Goal: Information Seeking & Learning: Learn about a topic

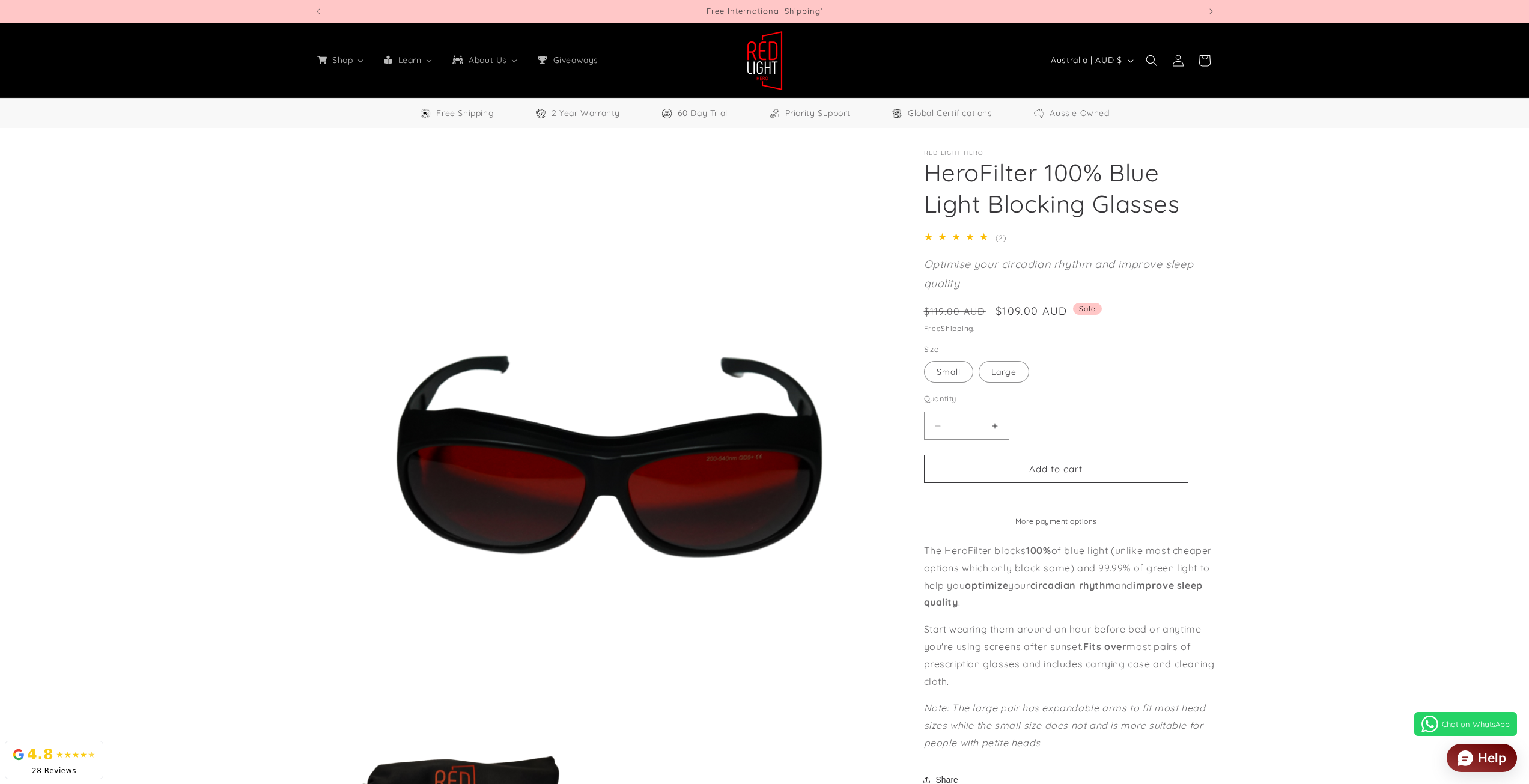
select select "**"
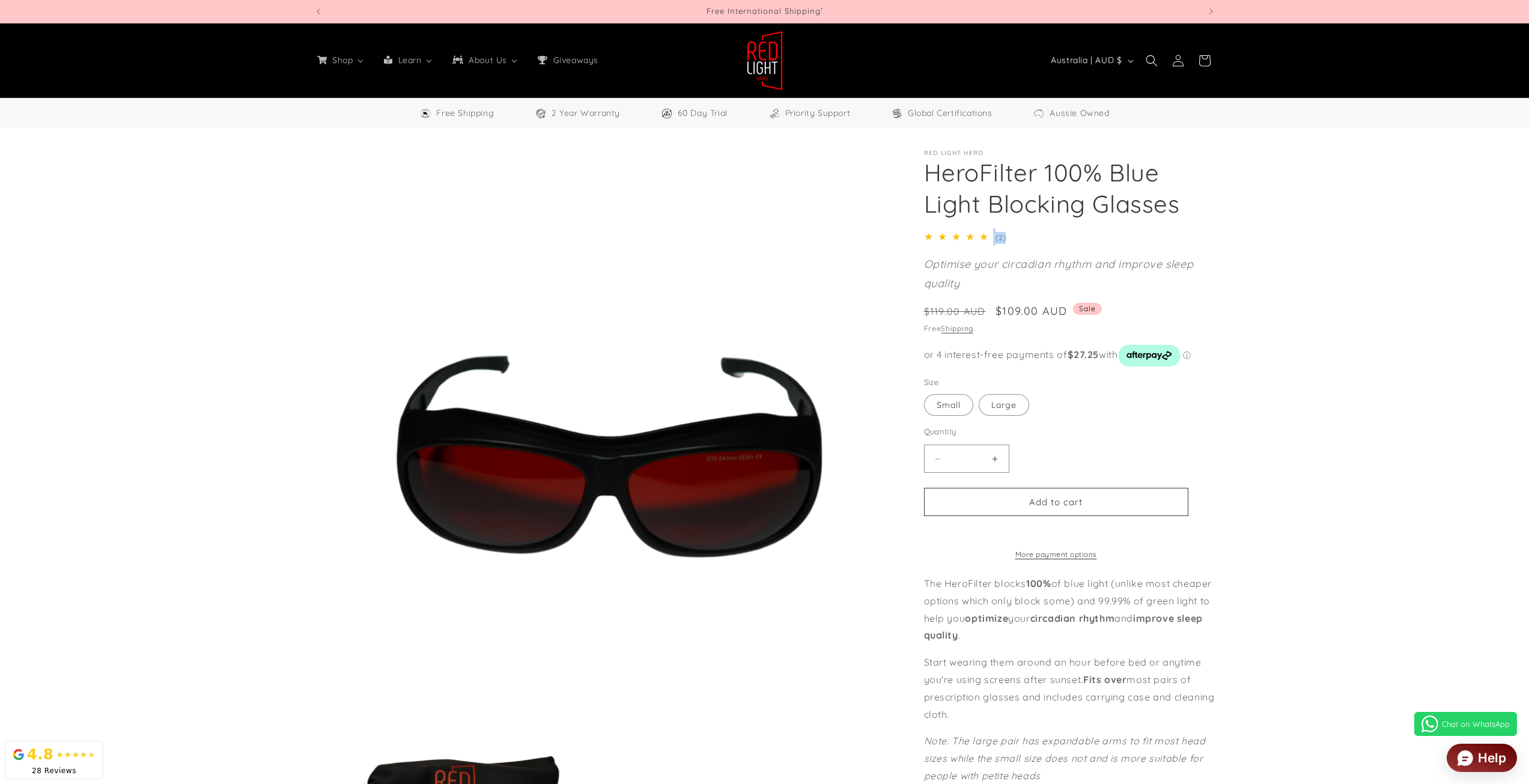
drag, startPoint x: 944, startPoint y: 234, endPoint x: 1059, endPoint y: 228, distance: 115.2
click at [1059, 228] on div "5.0 / 5.0 (2) 2 total reviews" at bounding box center [1069, 237] width 291 height 18
drag, startPoint x: 1018, startPoint y: 280, endPoint x: 909, endPoint y: 269, distance: 109.6
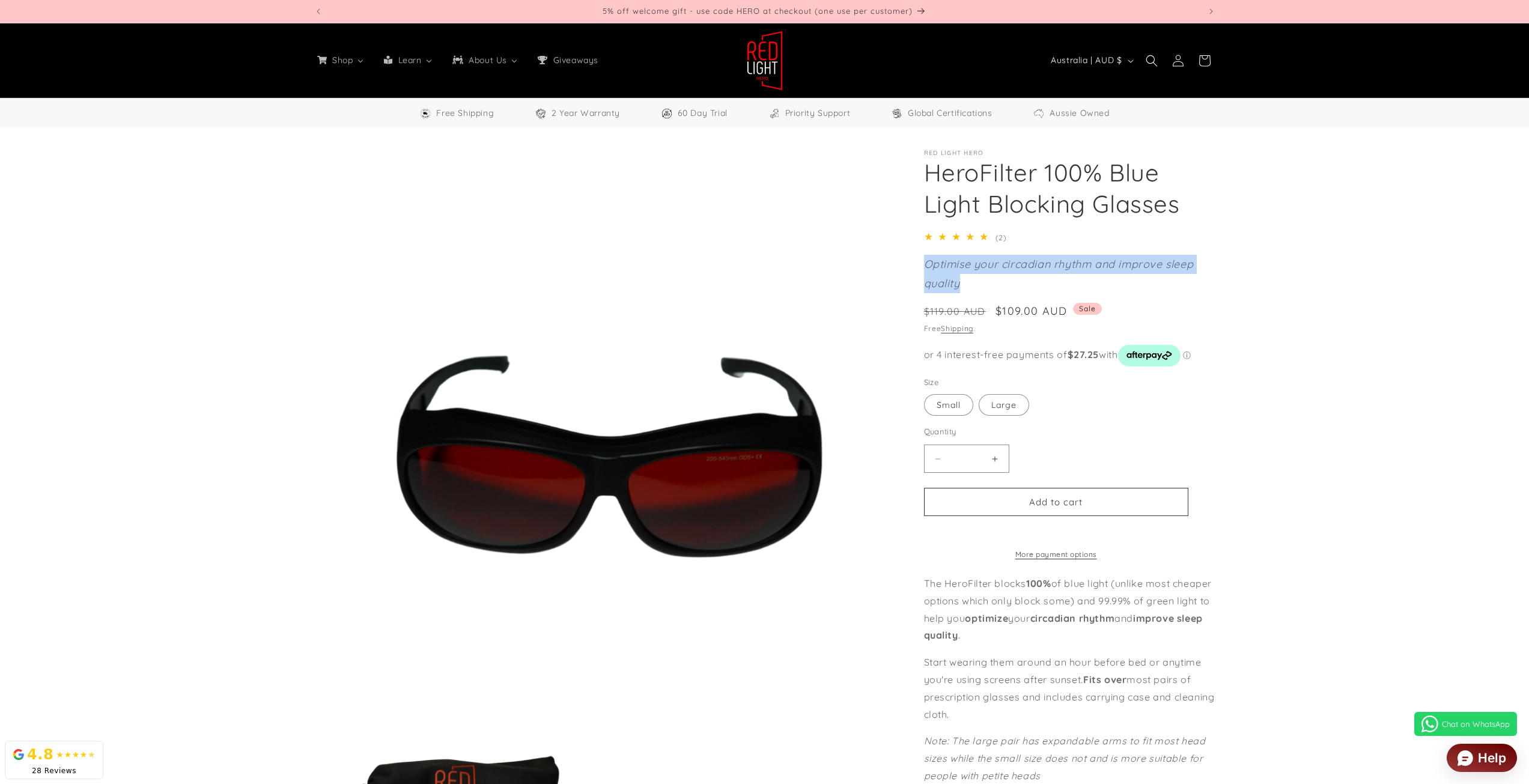
click at [1009, 277] on p "Optimise your circadian rhythm and improve sleep quality" at bounding box center [1069, 274] width 291 height 39
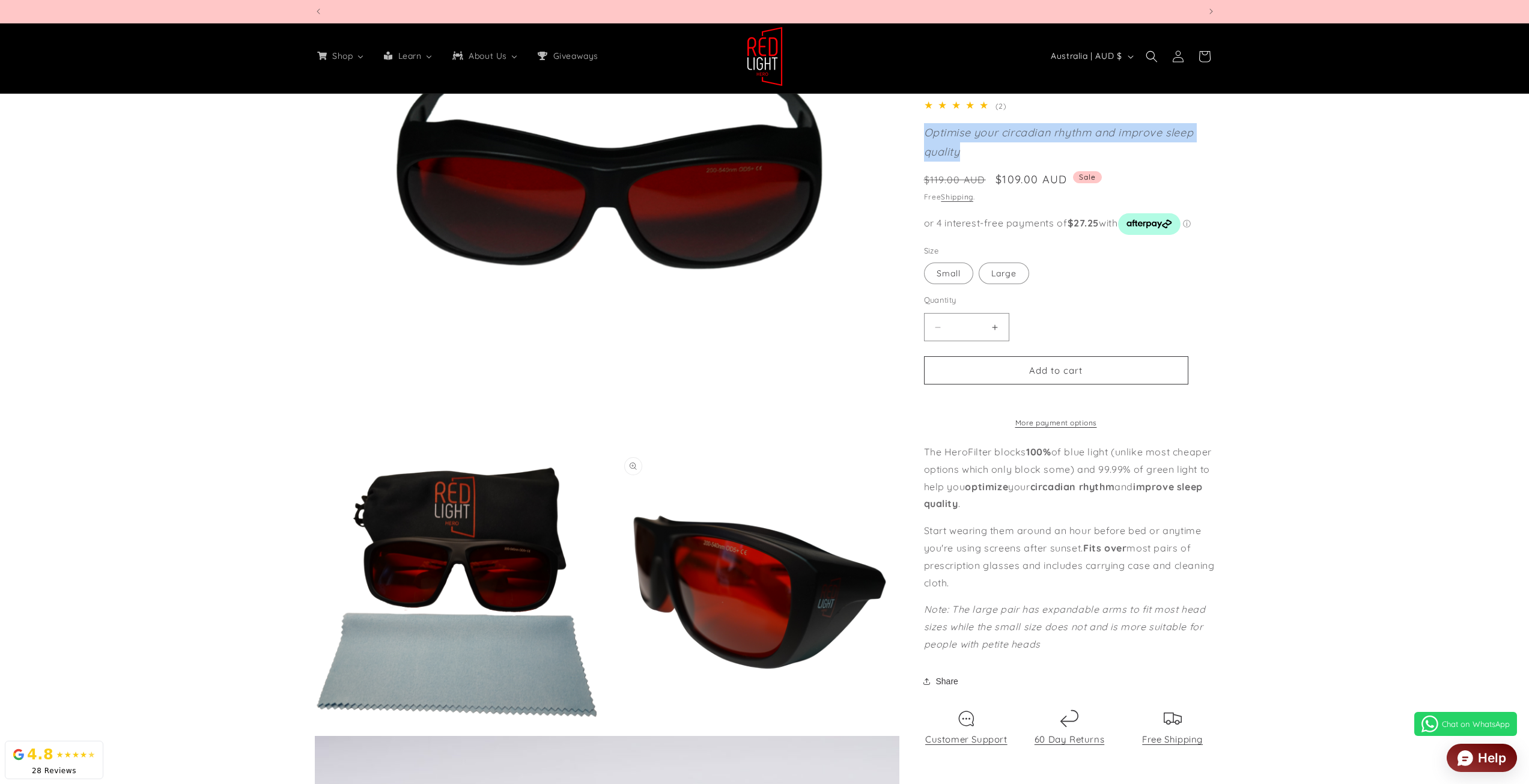
scroll to position [0, 3543]
click at [617, 732] on button "Open media 3 in modal" at bounding box center [617, 732] width 0 height 0
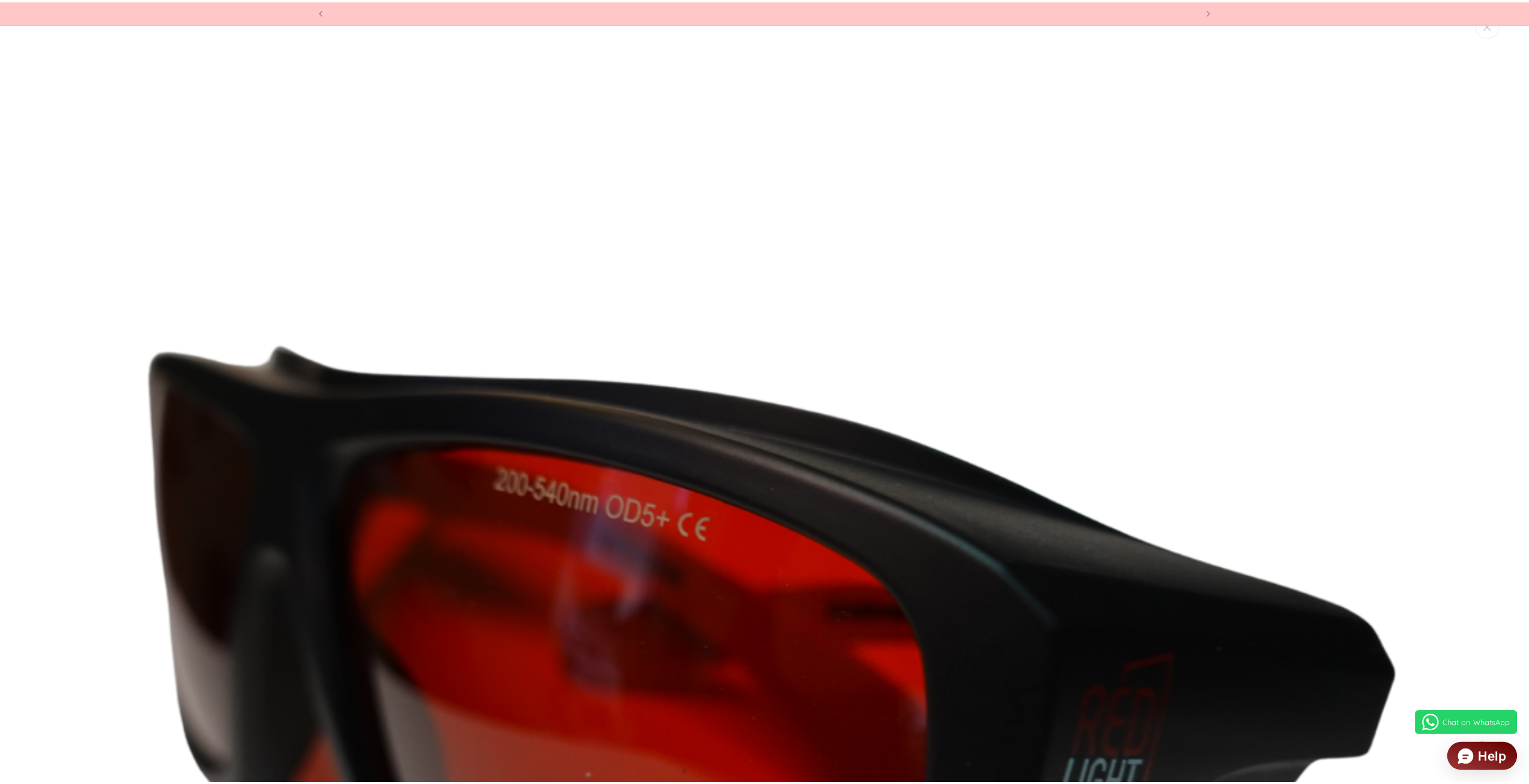
scroll to position [0, 0]
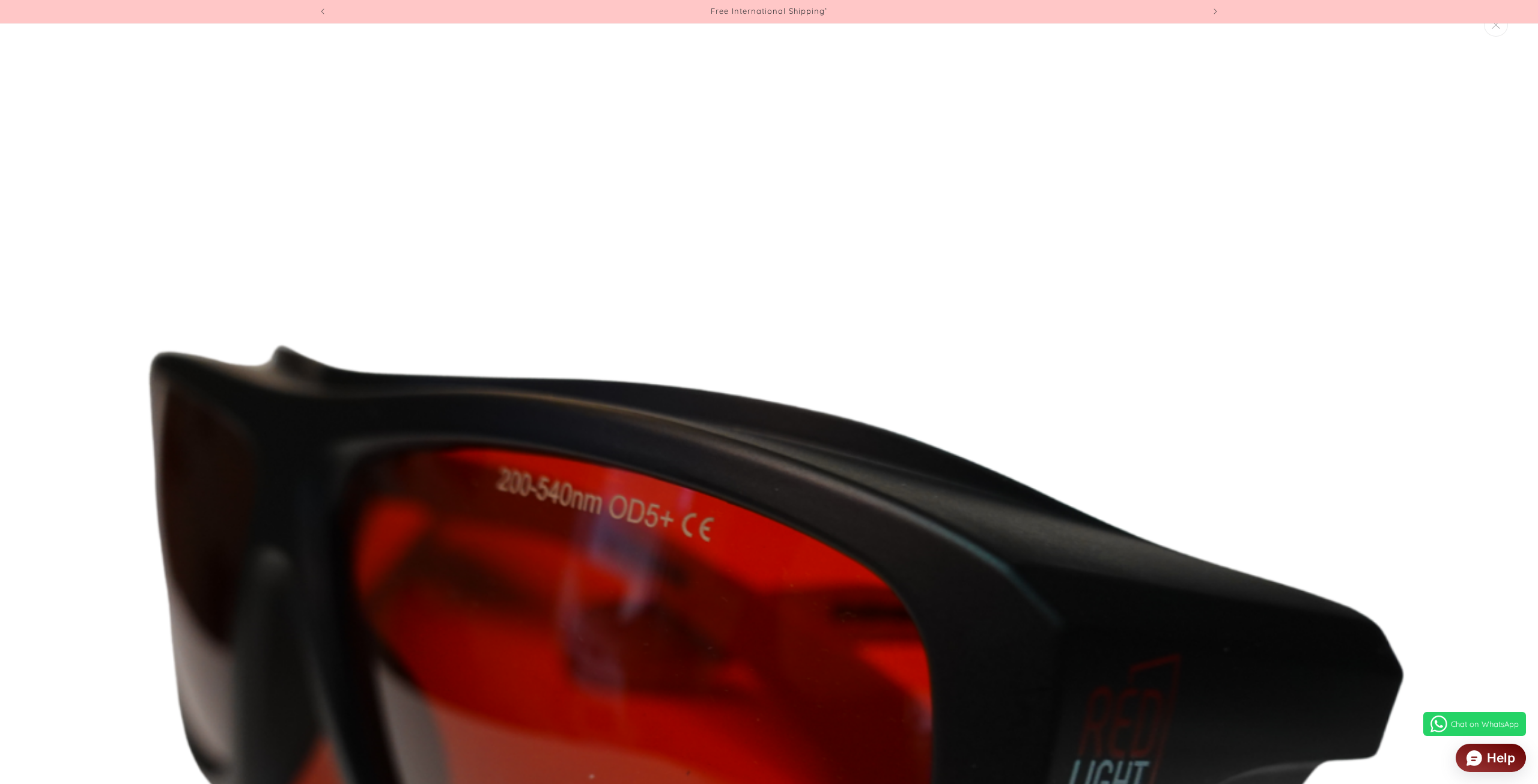
click at [730, 557] on img "Media gallery" at bounding box center [769, 721] width 1405 height 1405
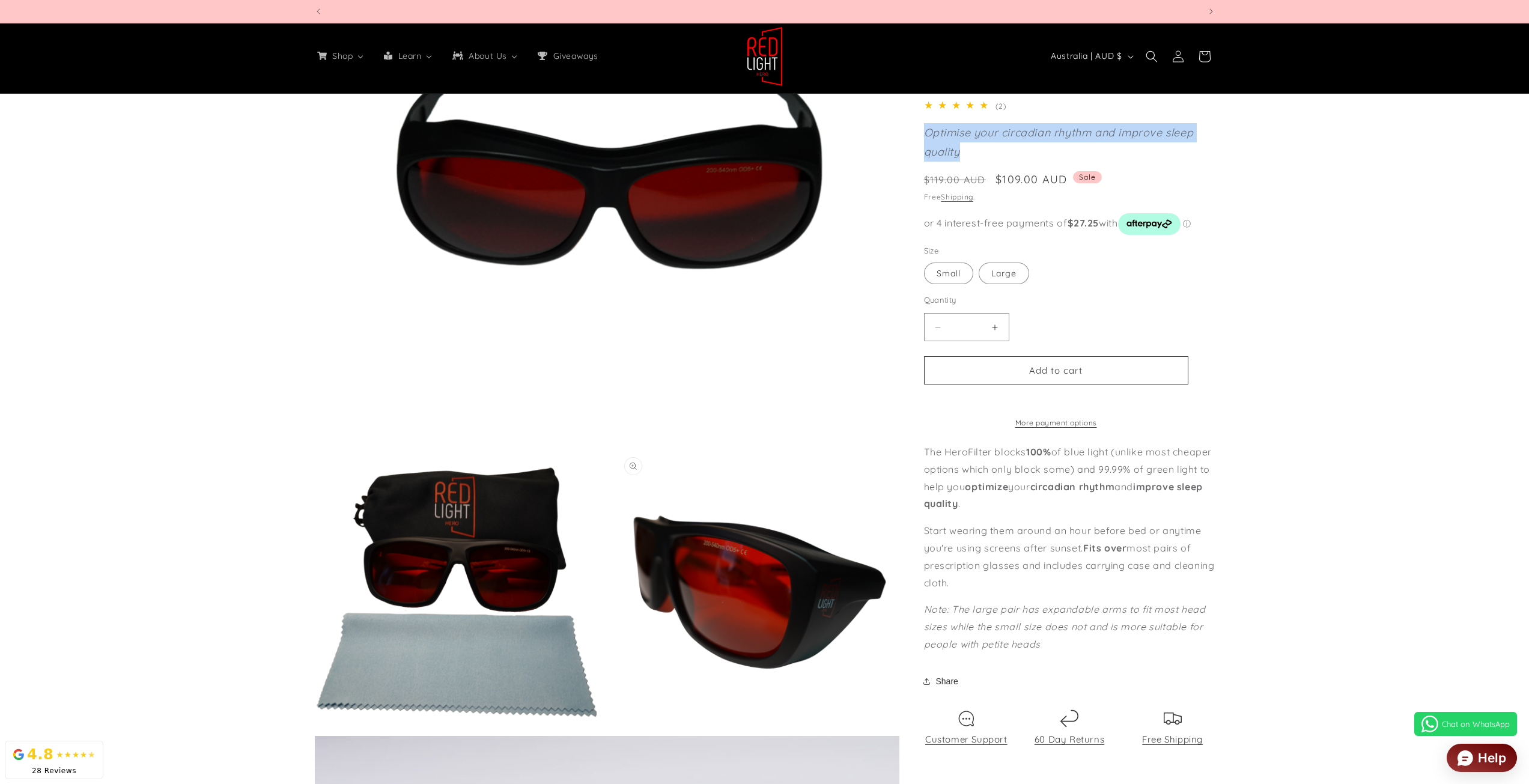
scroll to position [0, 885]
click at [617, 732] on button "Open media 3 in modal" at bounding box center [617, 732] width 0 height 0
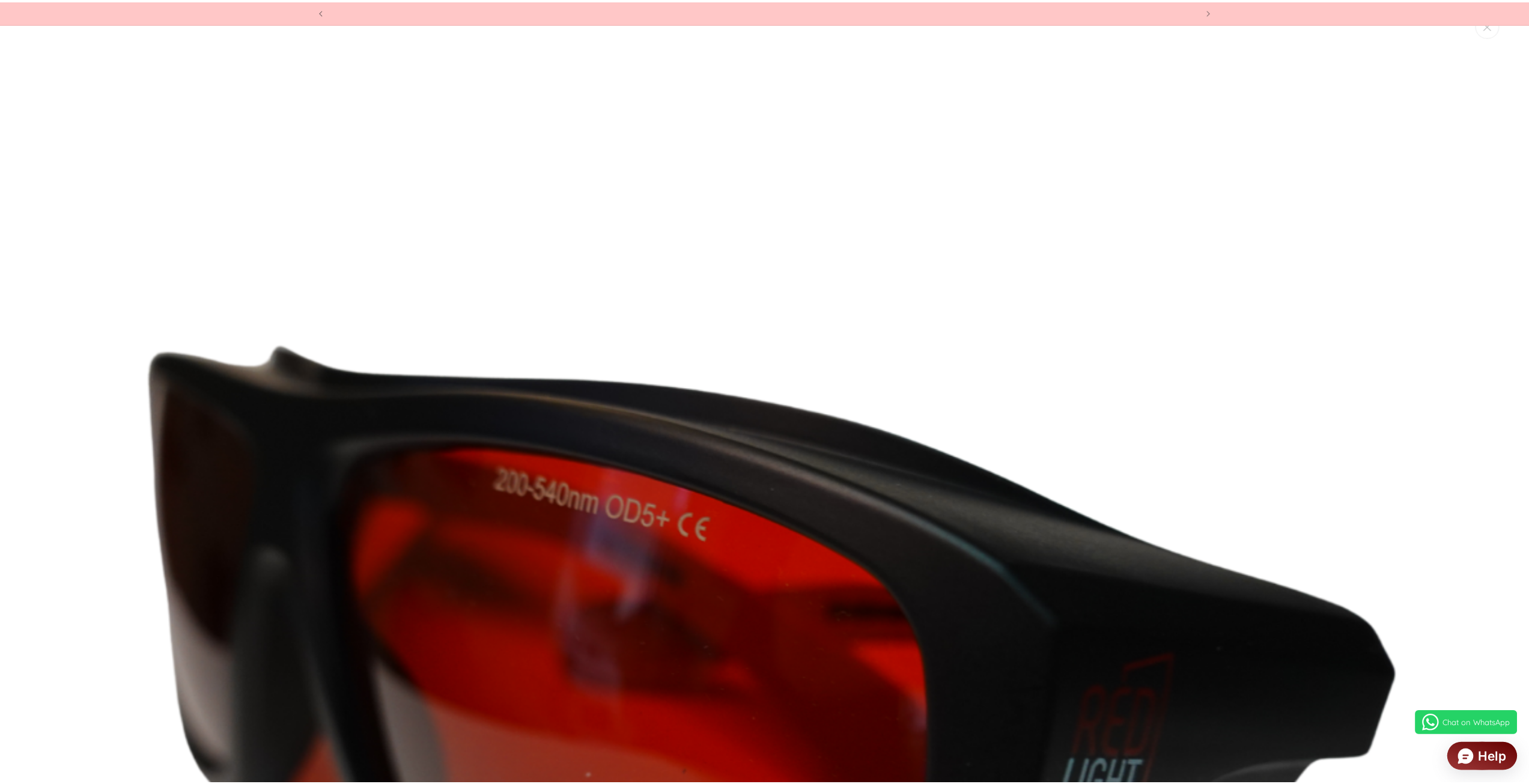
scroll to position [0, 1772]
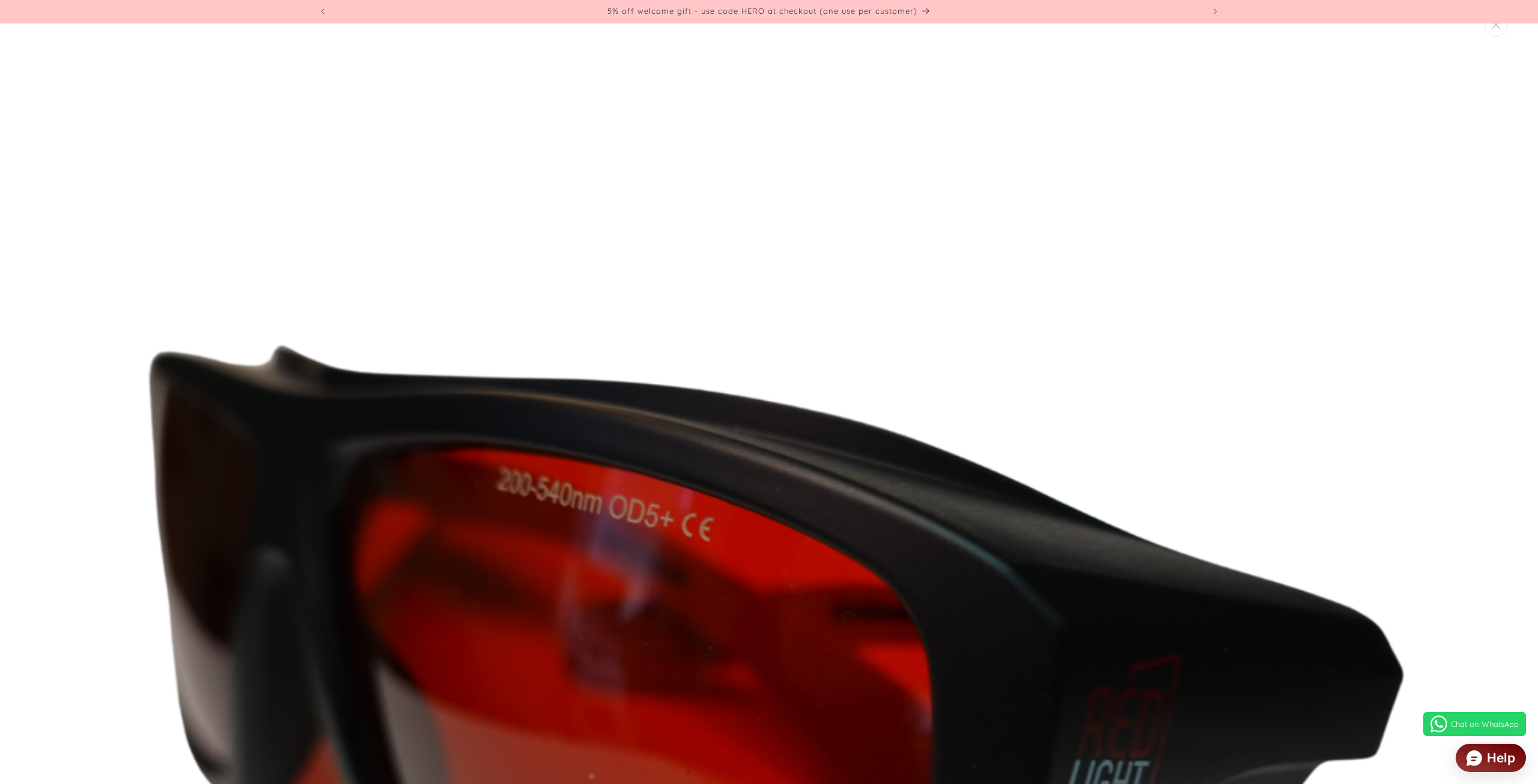
click at [788, 556] on img "Media gallery" at bounding box center [769, 721] width 1405 height 1405
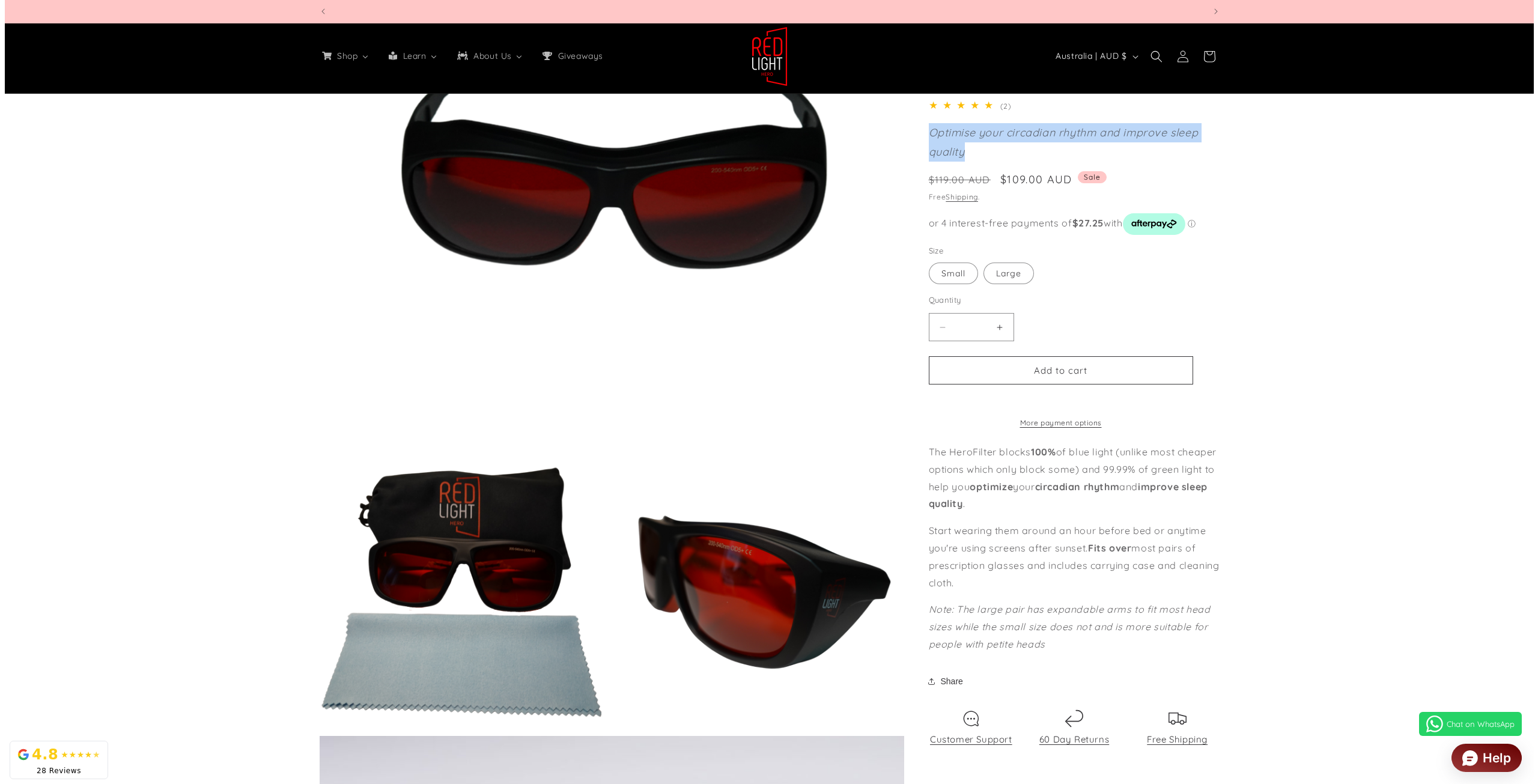
scroll to position [0, 3542]
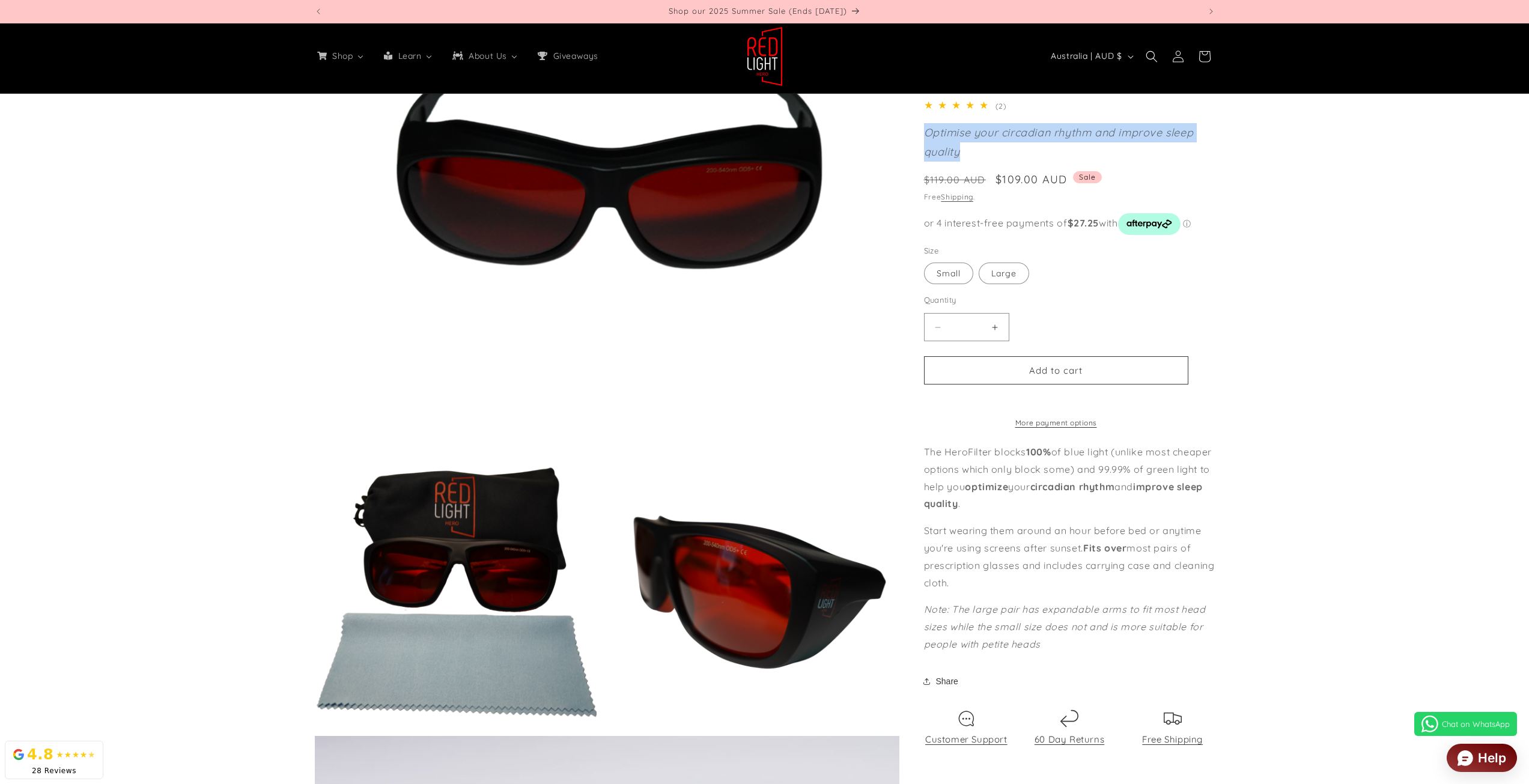
click at [617, 732] on button "Open media 3 in modal" at bounding box center [617, 732] width 0 height 0
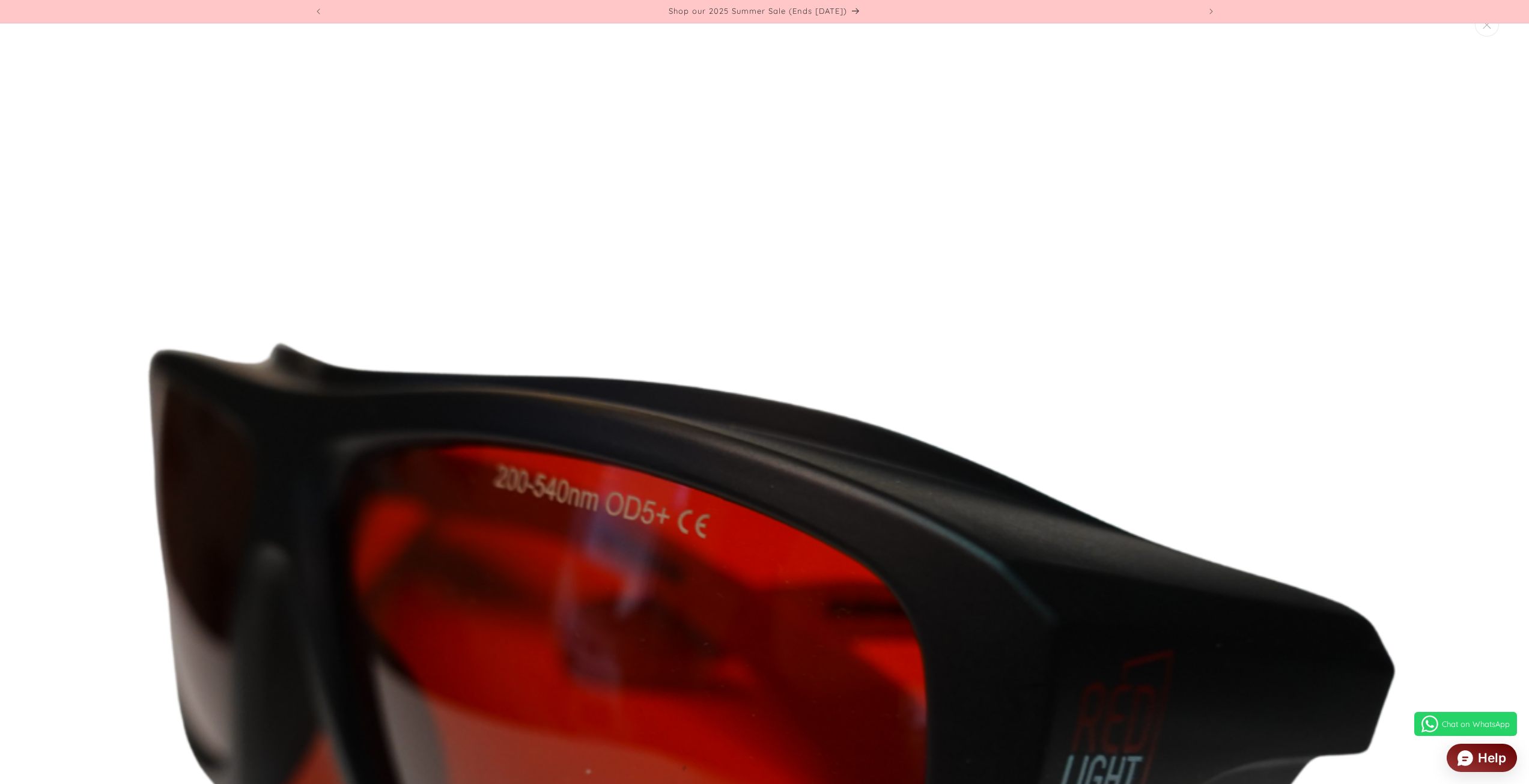
scroll to position [2823, 0]
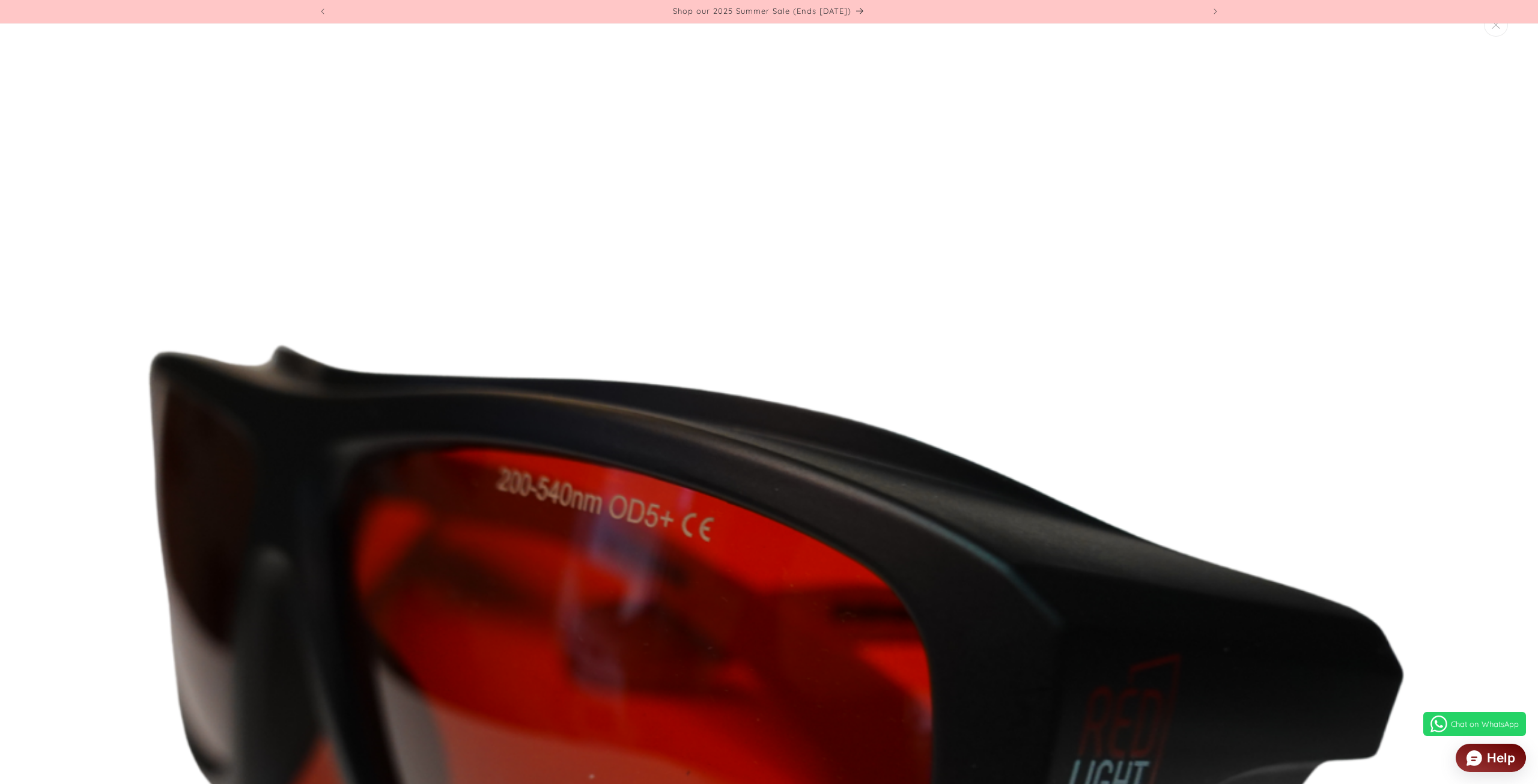
click at [485, 463] on img "Media gallery" at bounding box center [769, 721] width 1405 height 1405
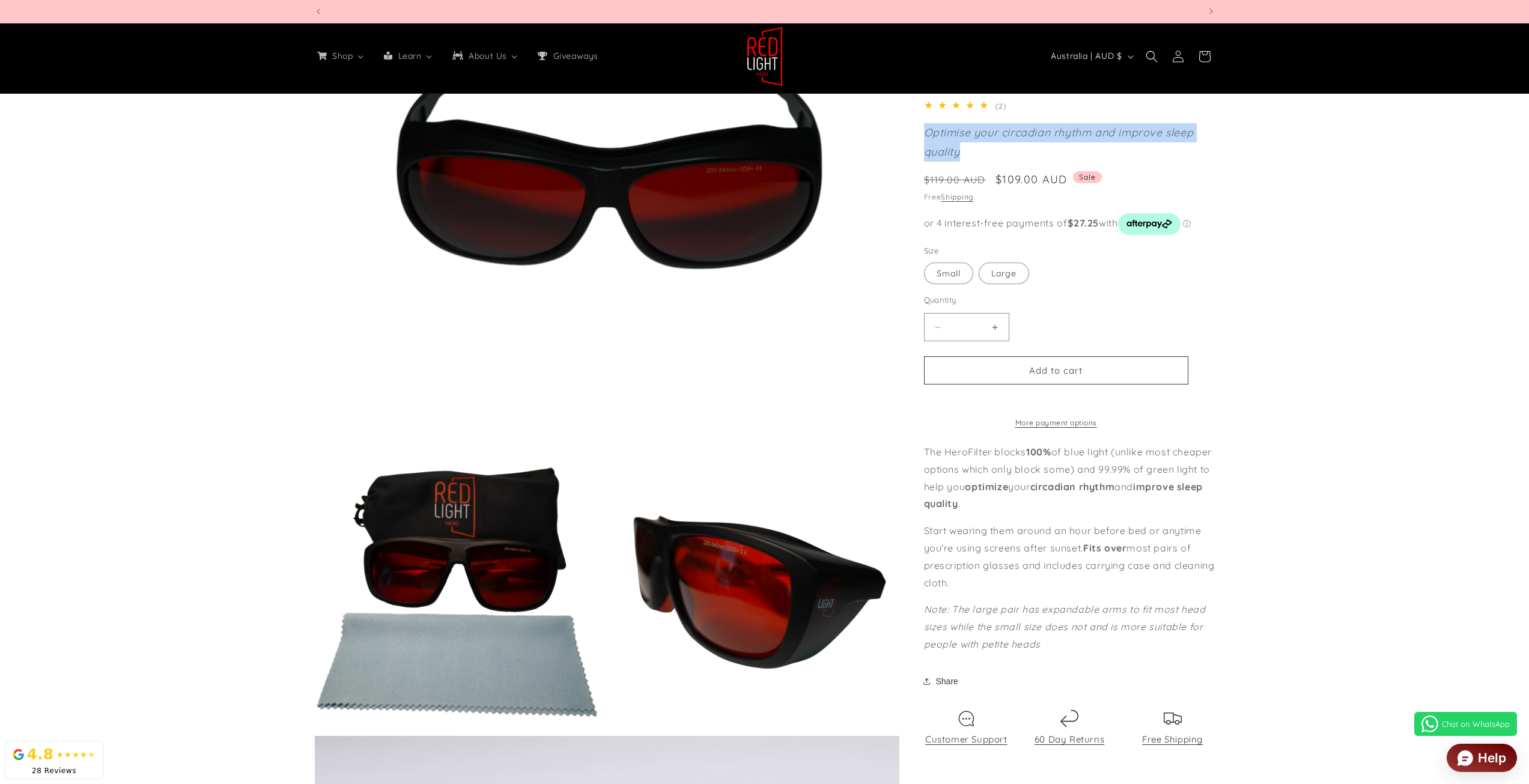
scroll to position [0, 2657]
click at [315, 446] on button "Open media 1 in modal" at bounding box center [315, 446] width 0 height 0
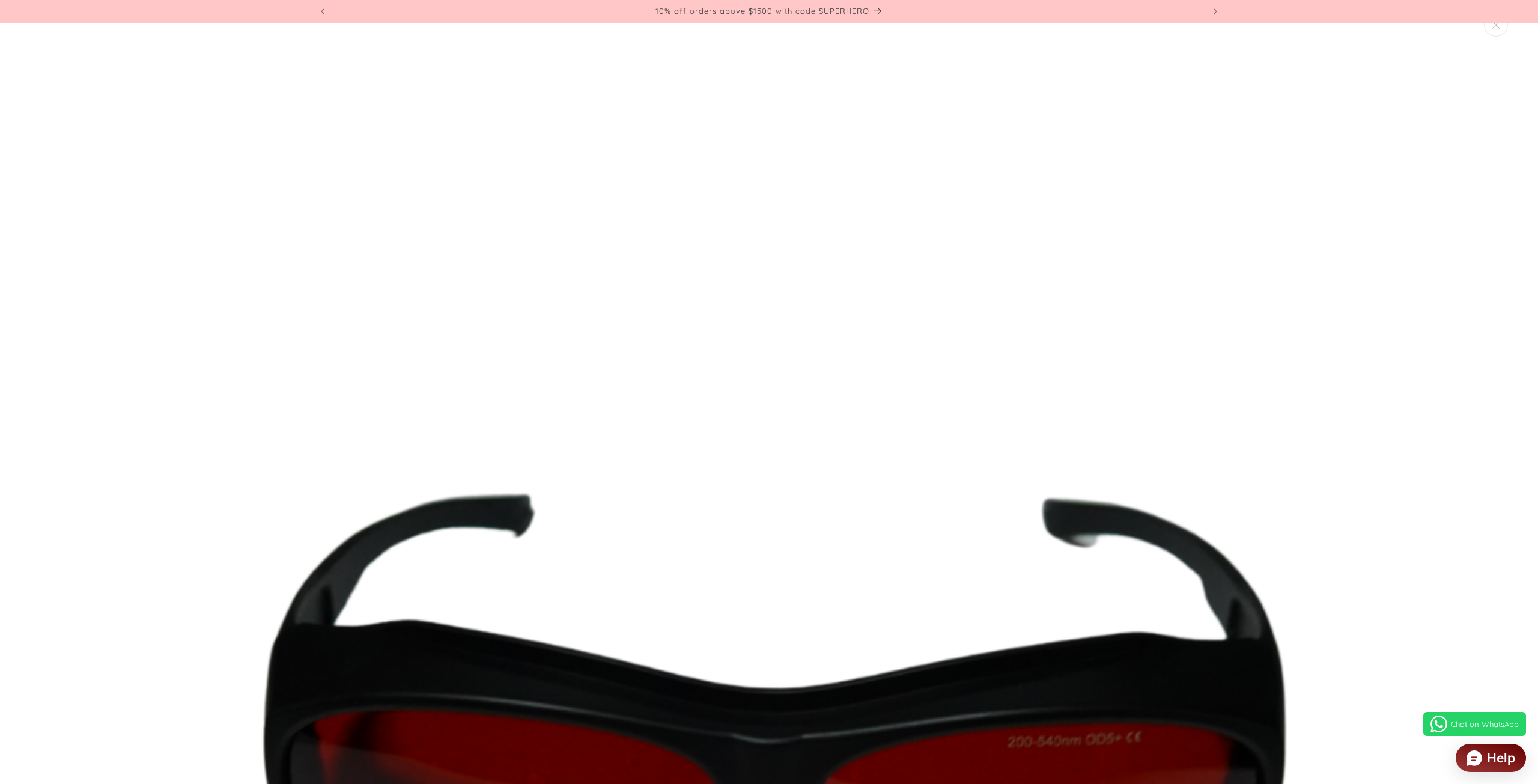
click at [584, 443] on img "Media gallery" at bounding box center [769, 703] width 1405 height 1405
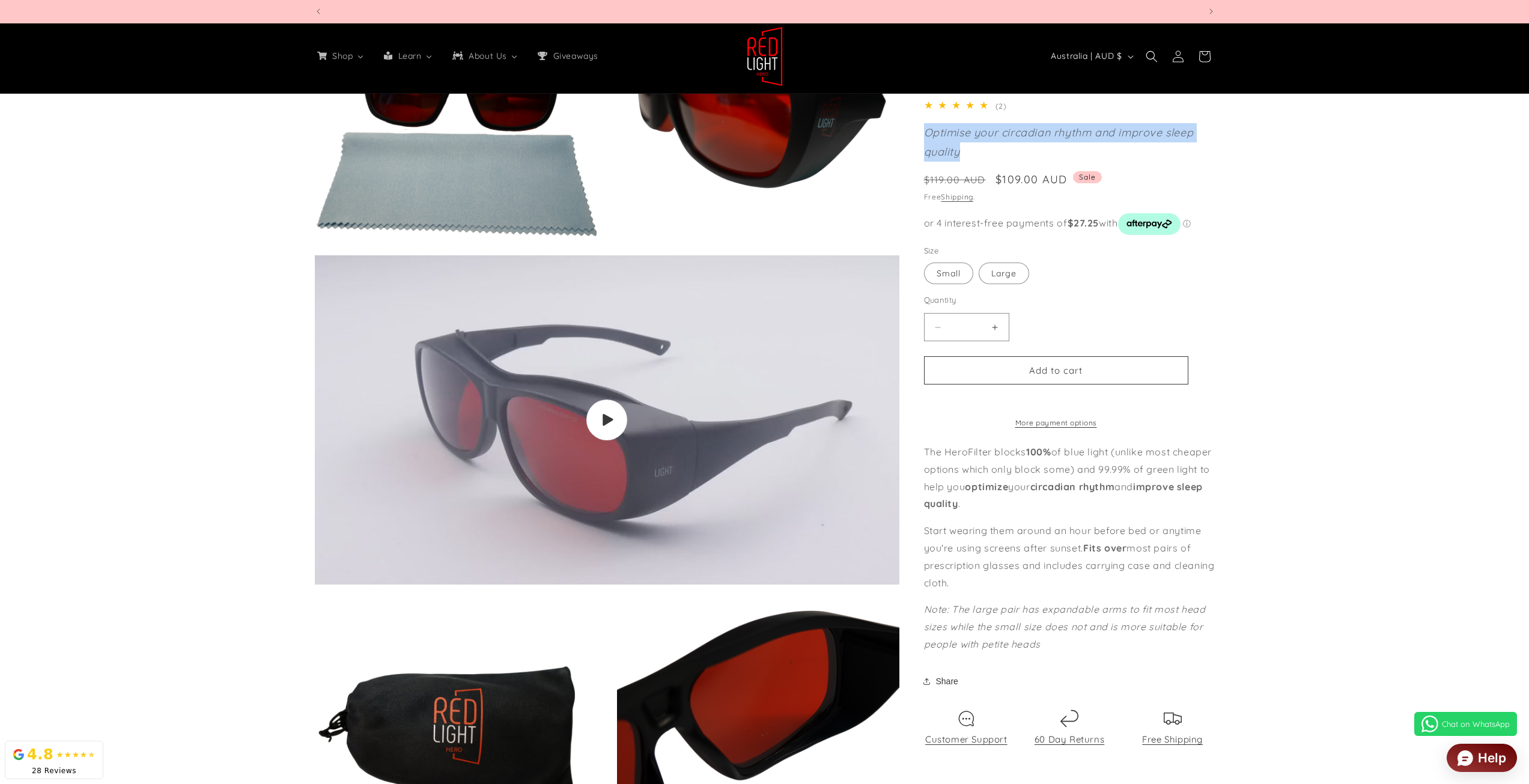
scroll to position [0, 3543]
click at [593, 424] on span "Play video" at bounding box center [606, 420] width 41 height 41
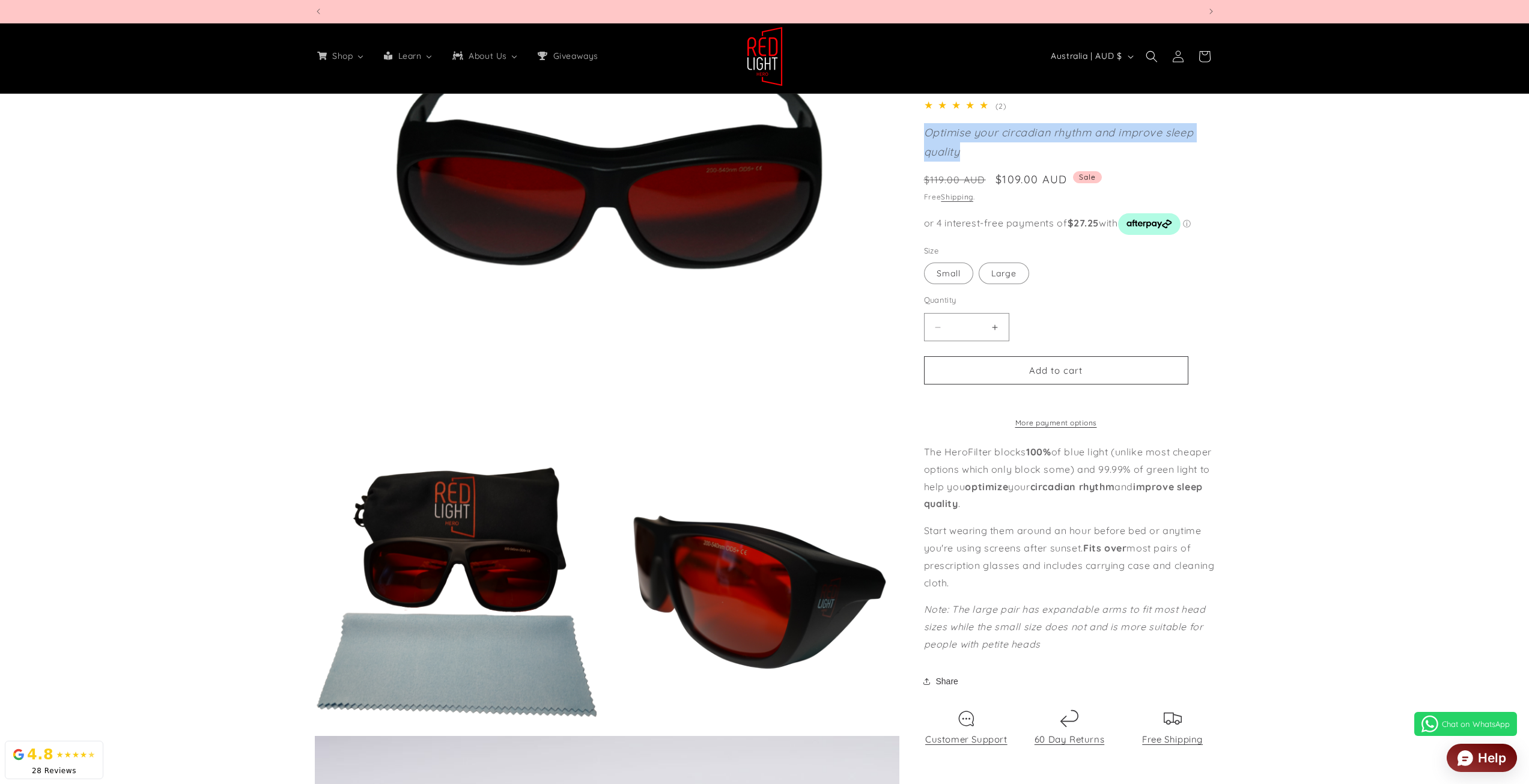
scroll to position [0, 2657]
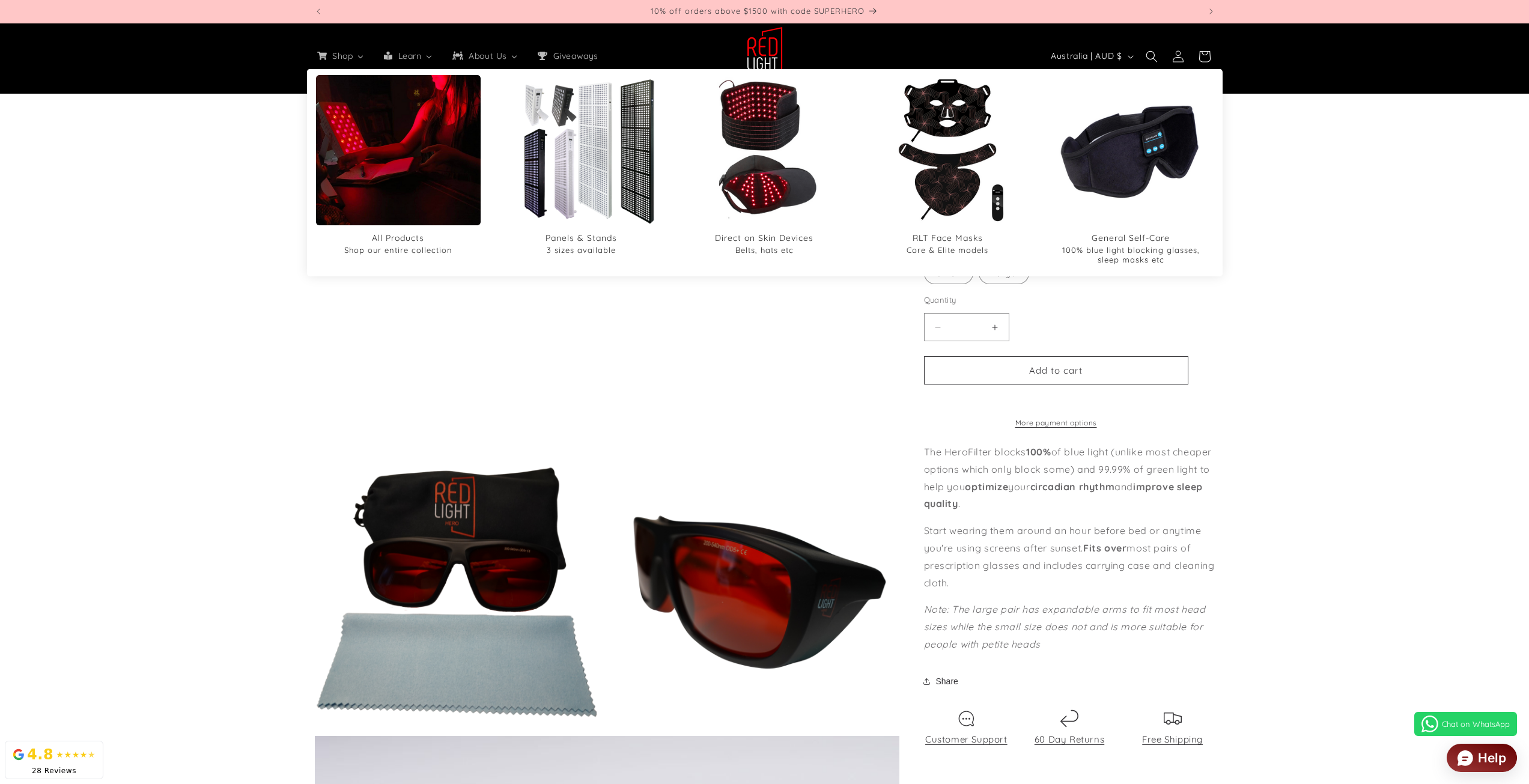
click at [390, 124] on img "All Products" at bounding box center [398, 150] width 198 height 238
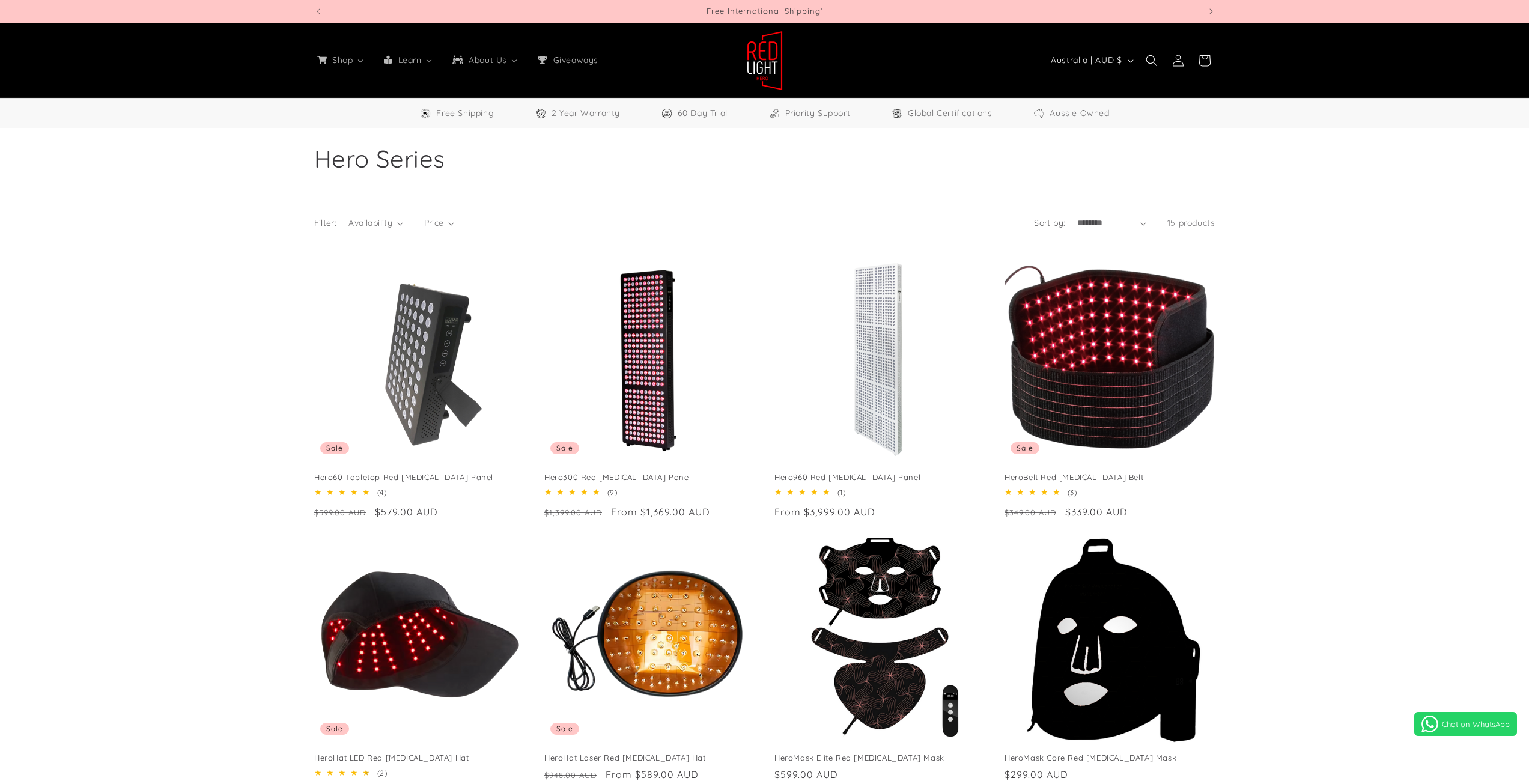
select select "**"
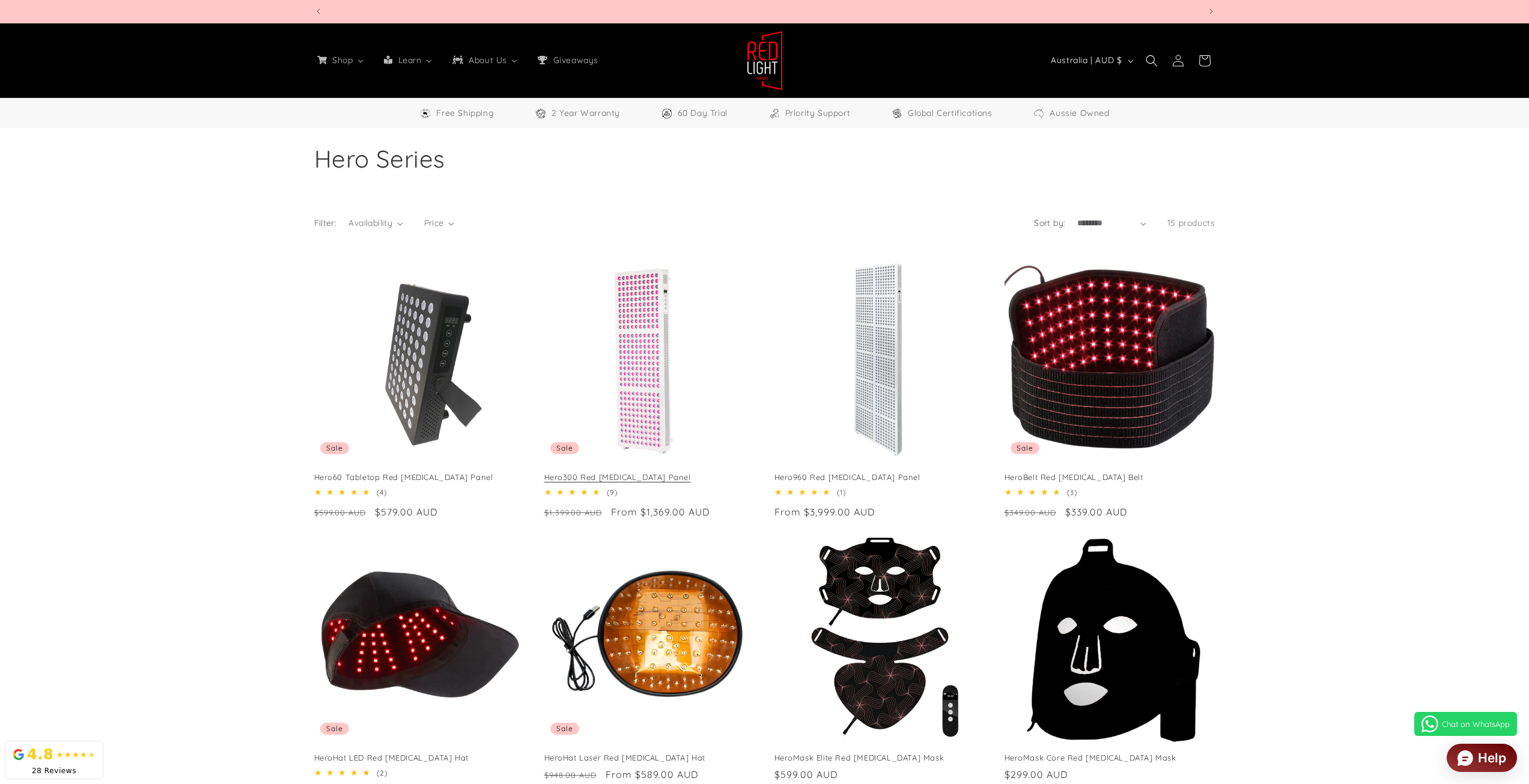
scroll to position [0, 1772]
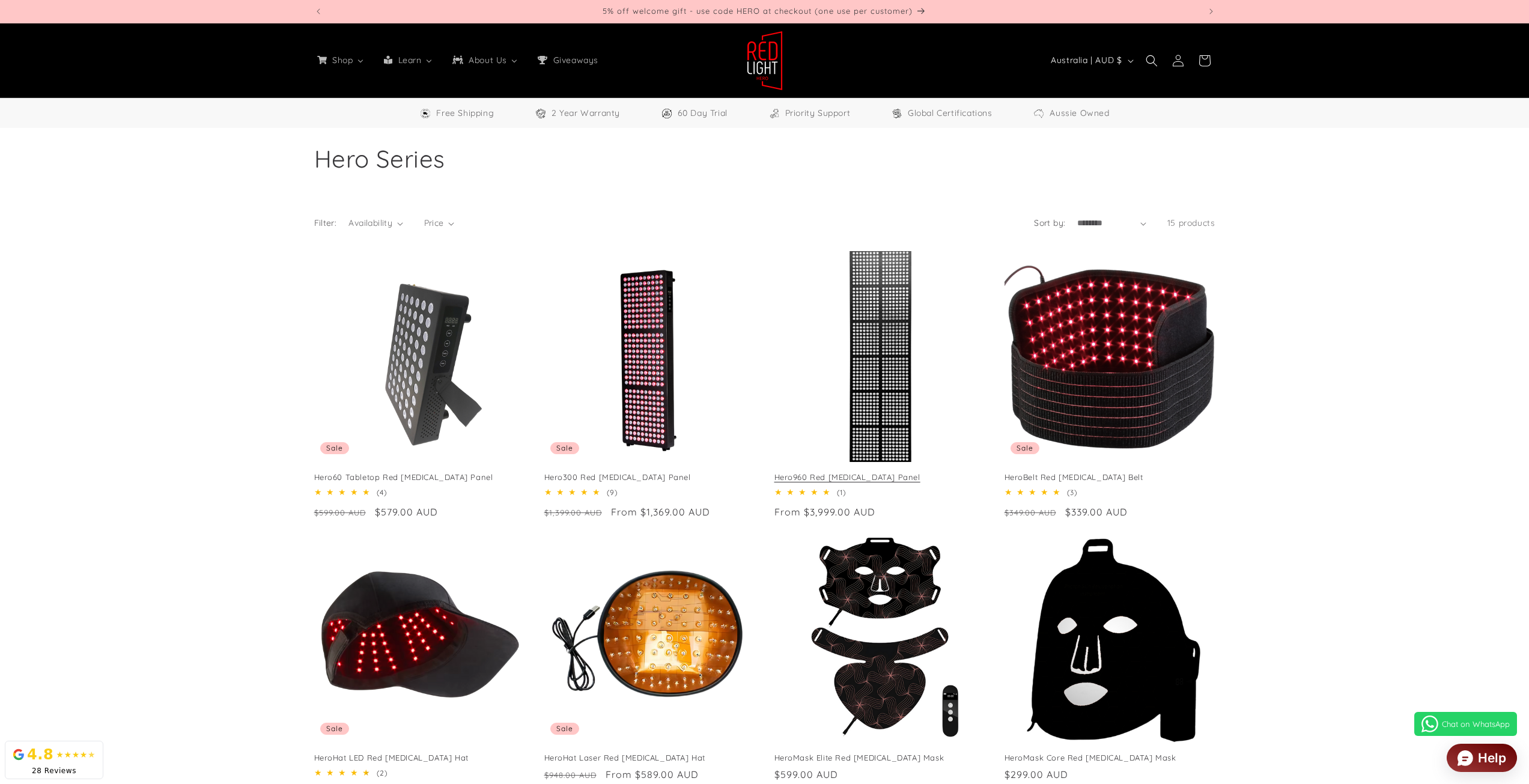
drag, startPoint x: 525, startPoint y: 460, endPoint x: 867, endPoint y: 482, distance: 342.7
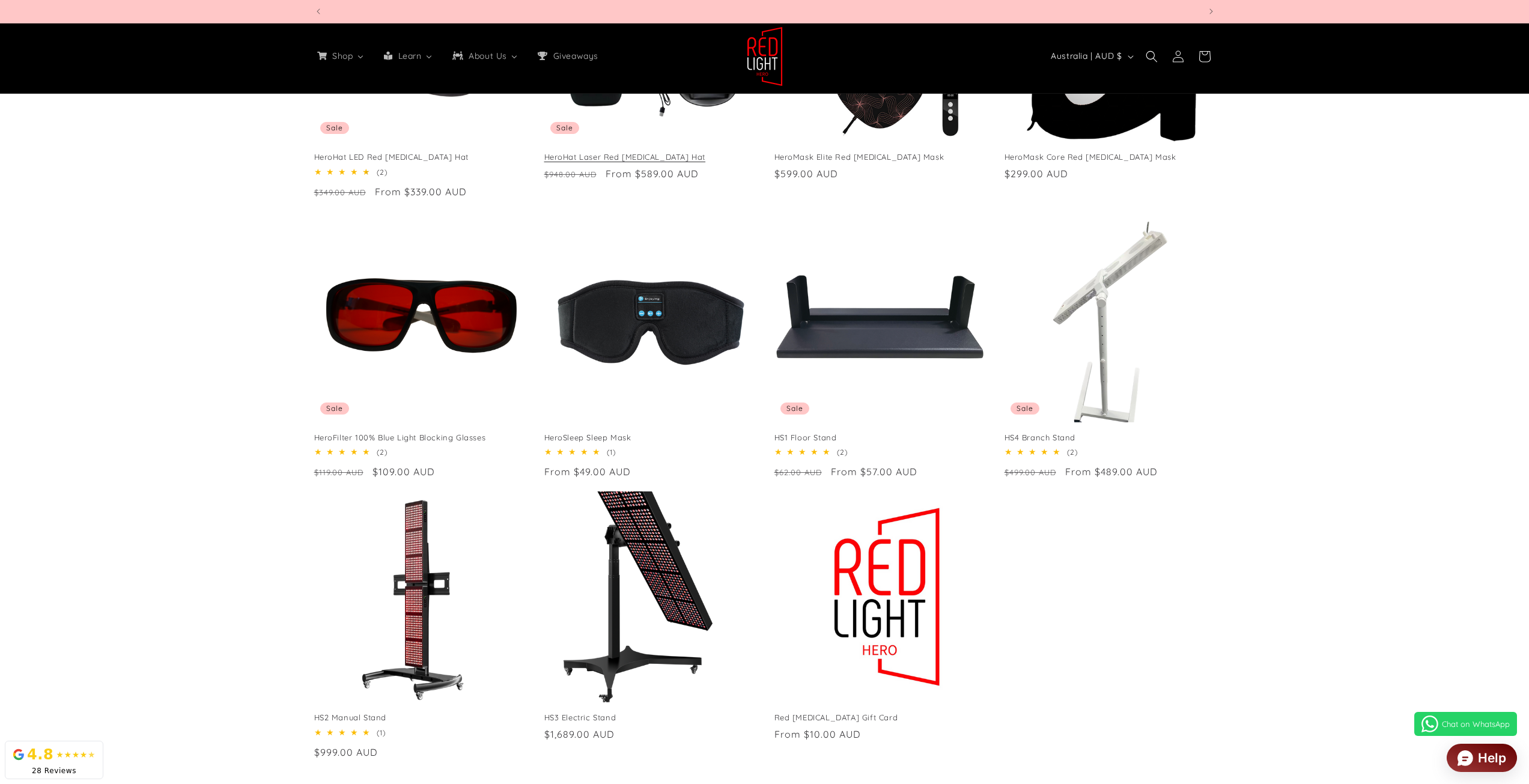
scroll to position [0, 2657]
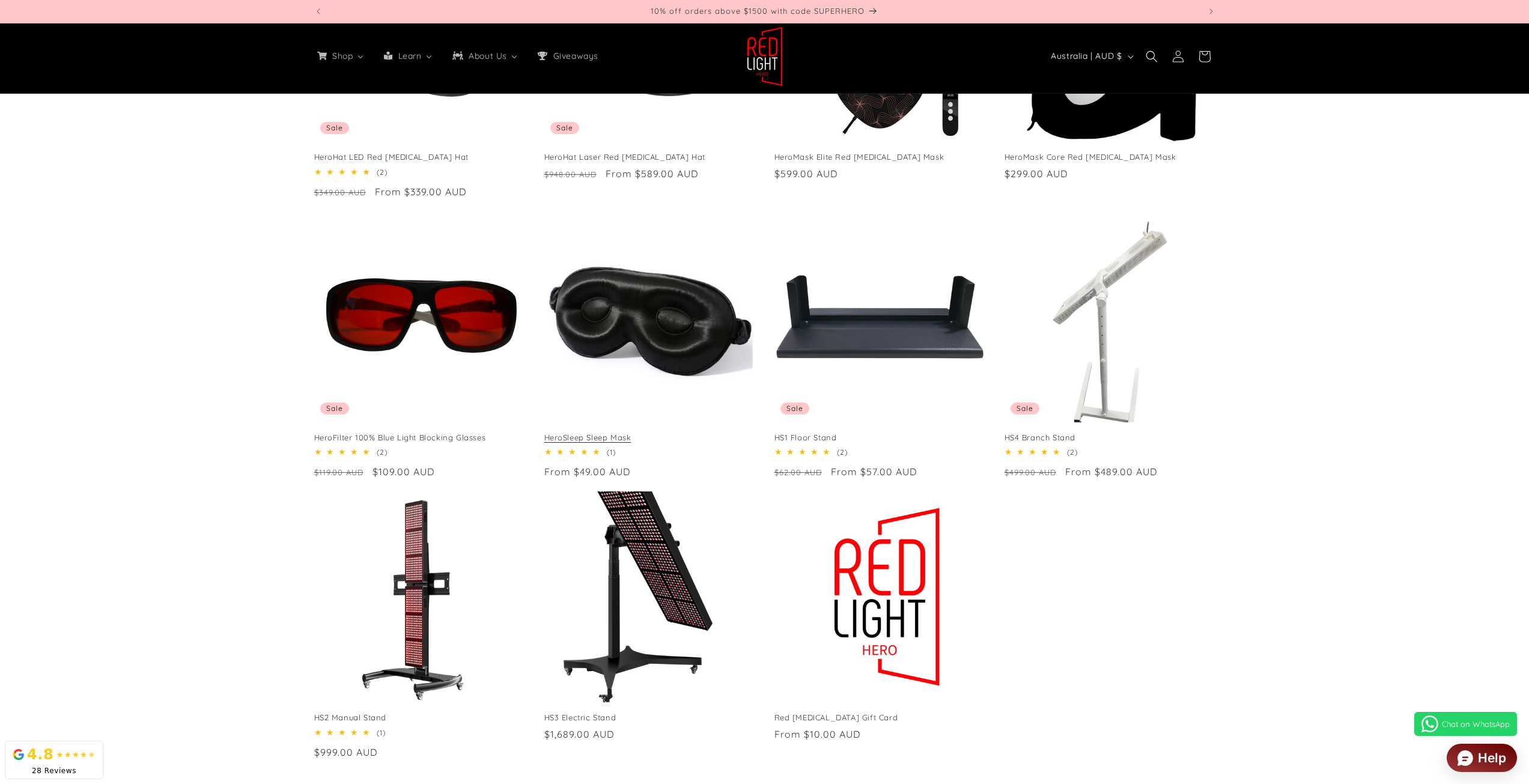
click at [710, 432] on link "HeroSleep Sleep Mask" at bounding box center [650, 437] width 211 height 10
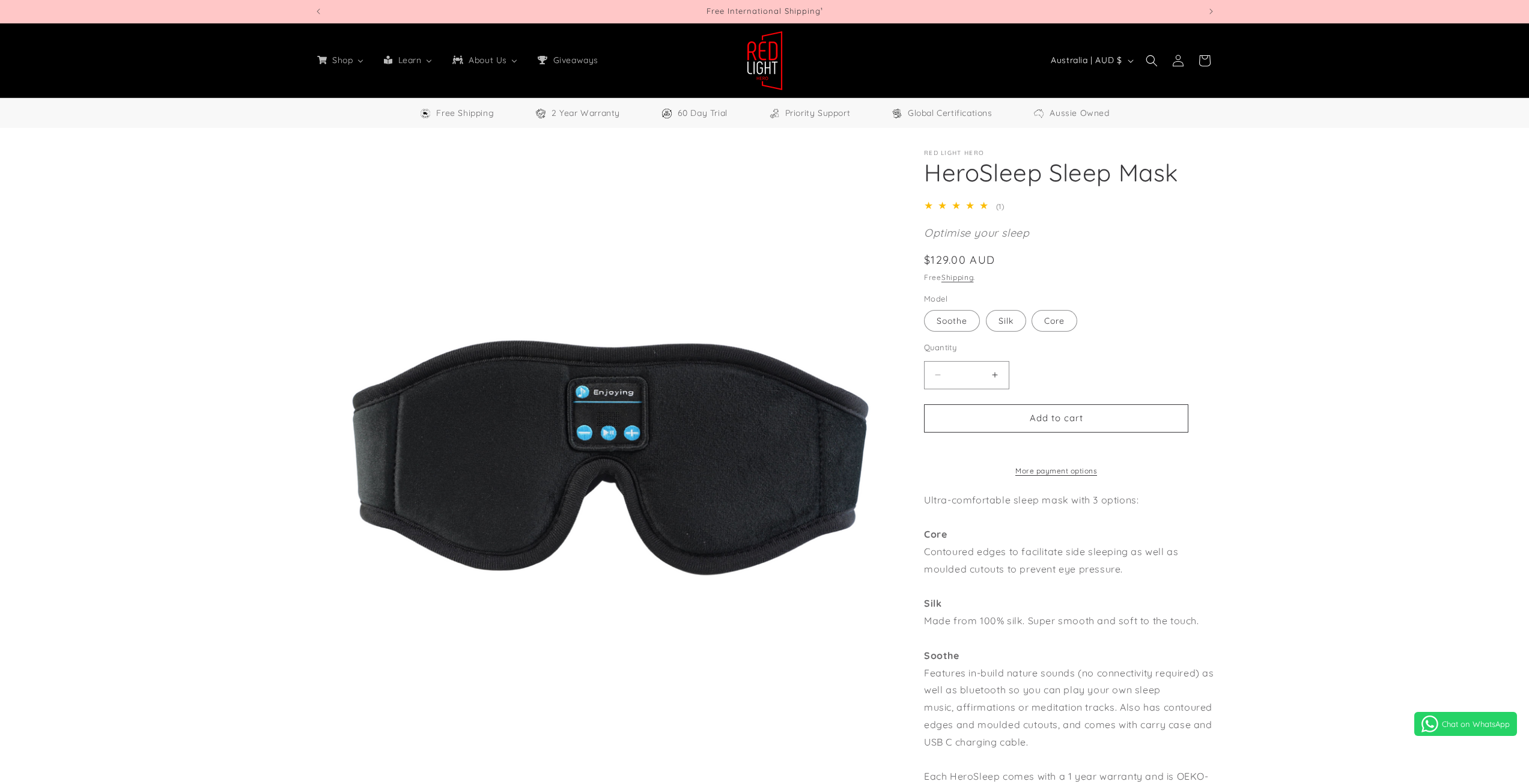
select select "**"
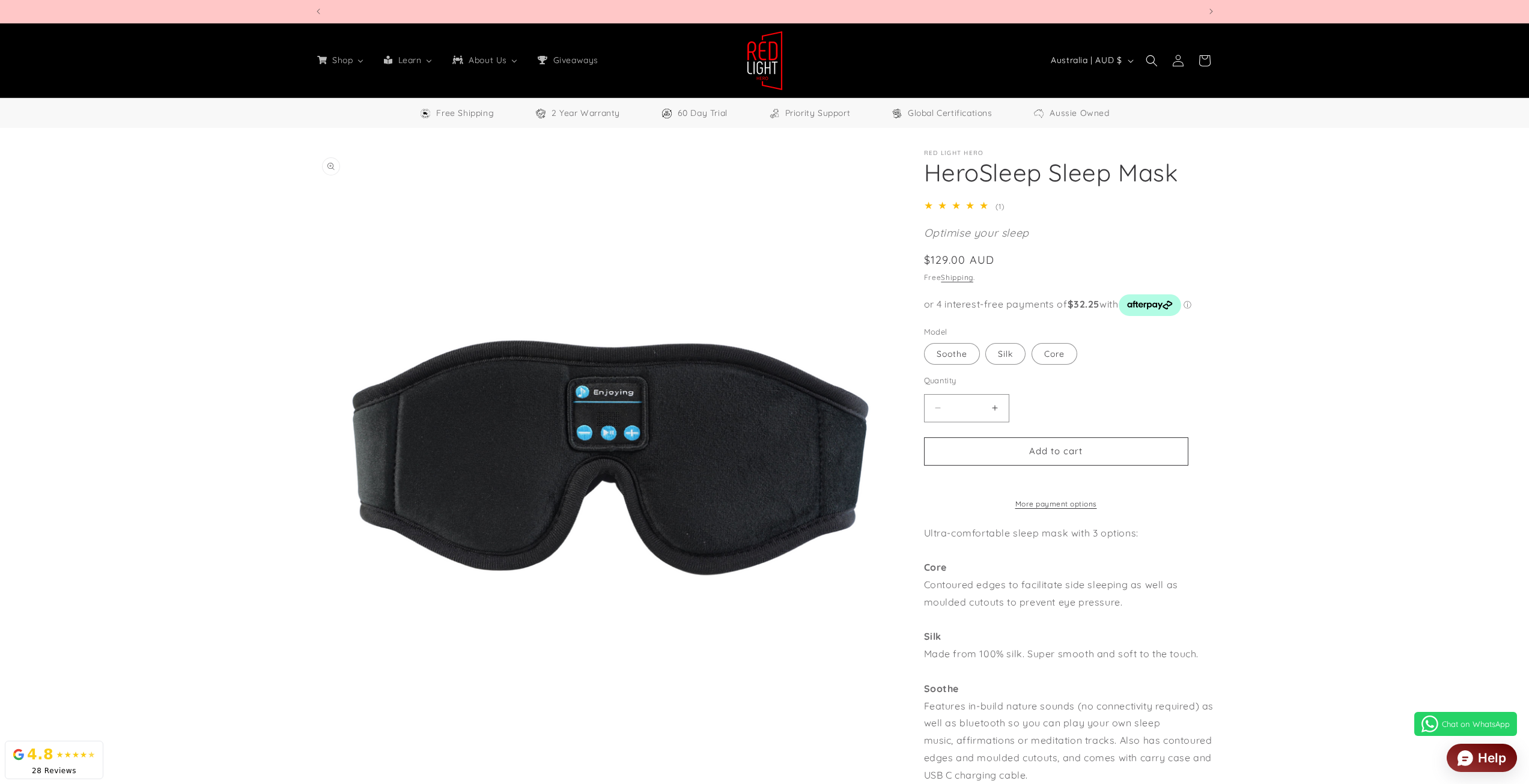
scroll to position [0, 1772]
drag, startPoint x: 928, startPoint y: 259, endPoint x: 982, endPoint y: 262, distance: 54.1
click at [982, 262] on span "$129.00 AUD" at bounding box center [959, 260] width 71 height 16
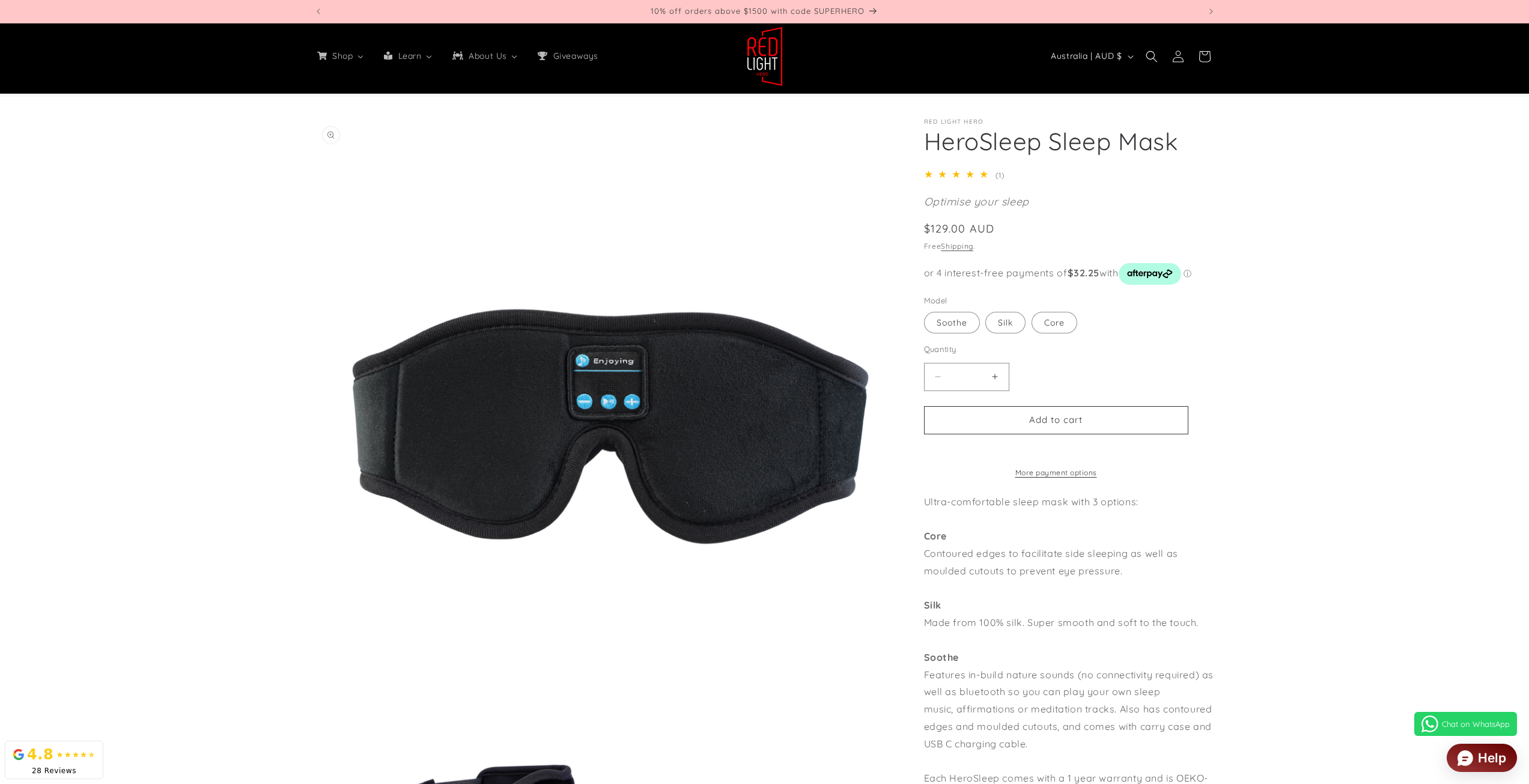
scroll to position [0, 0]
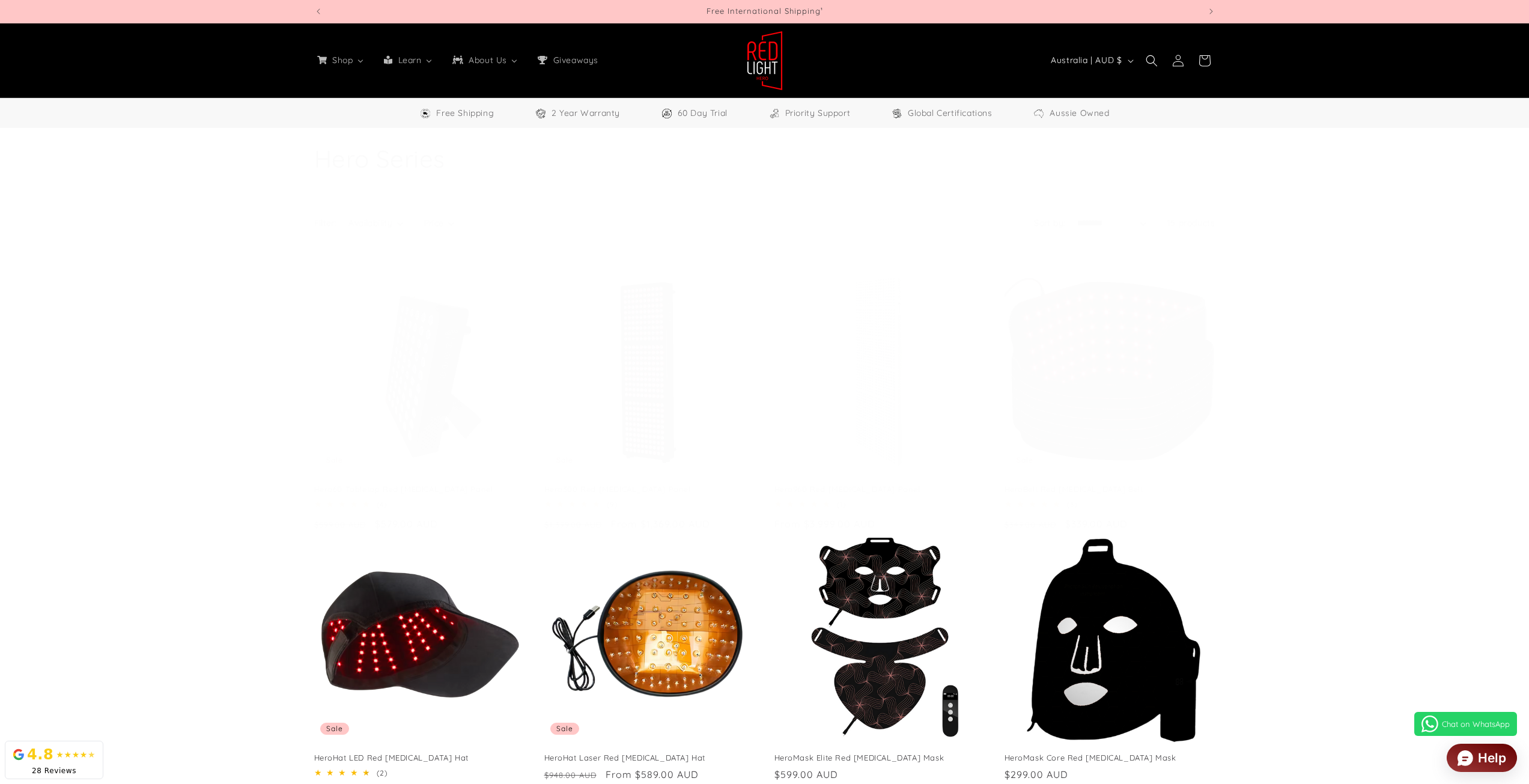
select select "**"
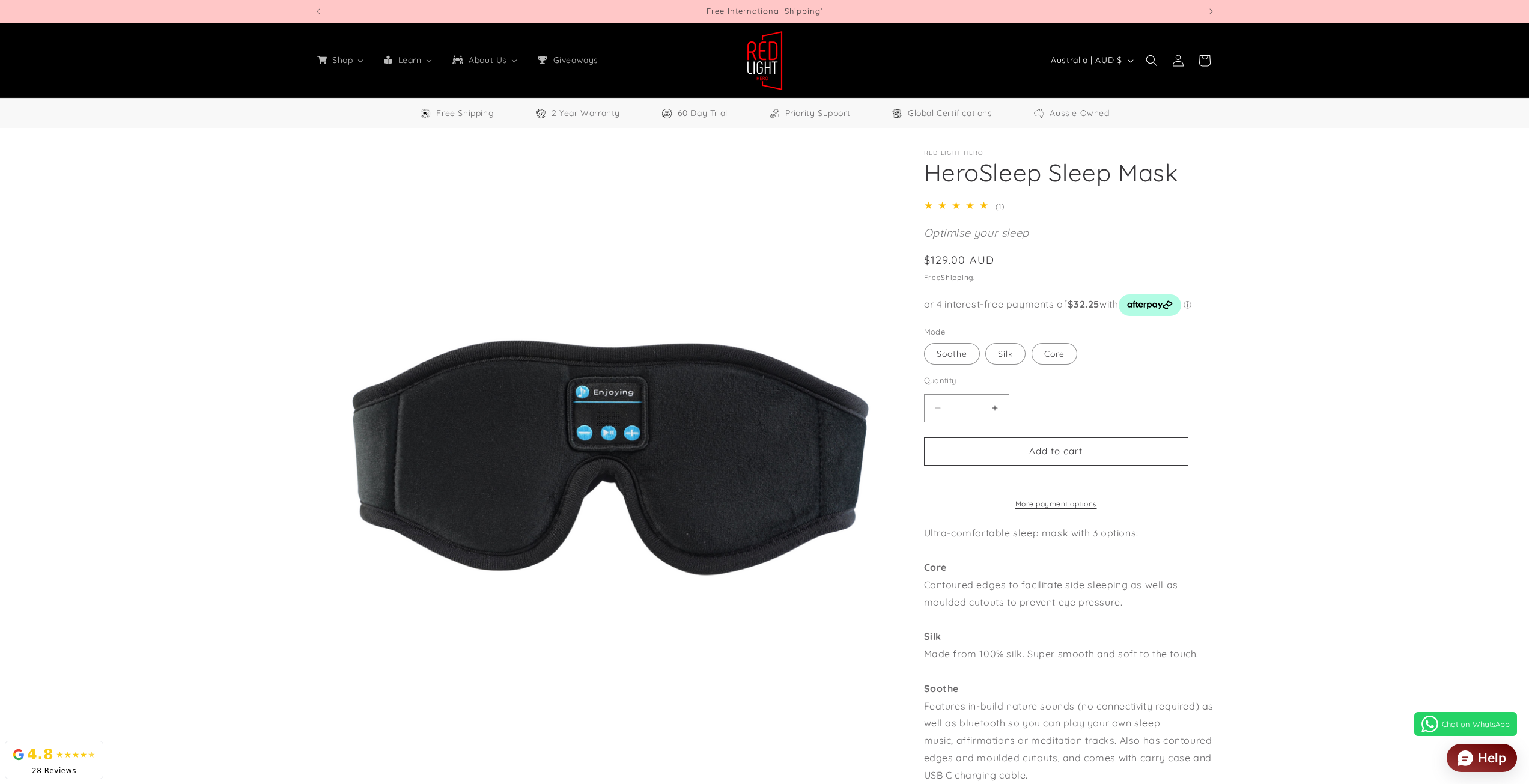
select select "**"
click at [1002, 346] on label "Silk Variant sold out or unavailable" at bounding box center [1005, 354] width 40 height 22
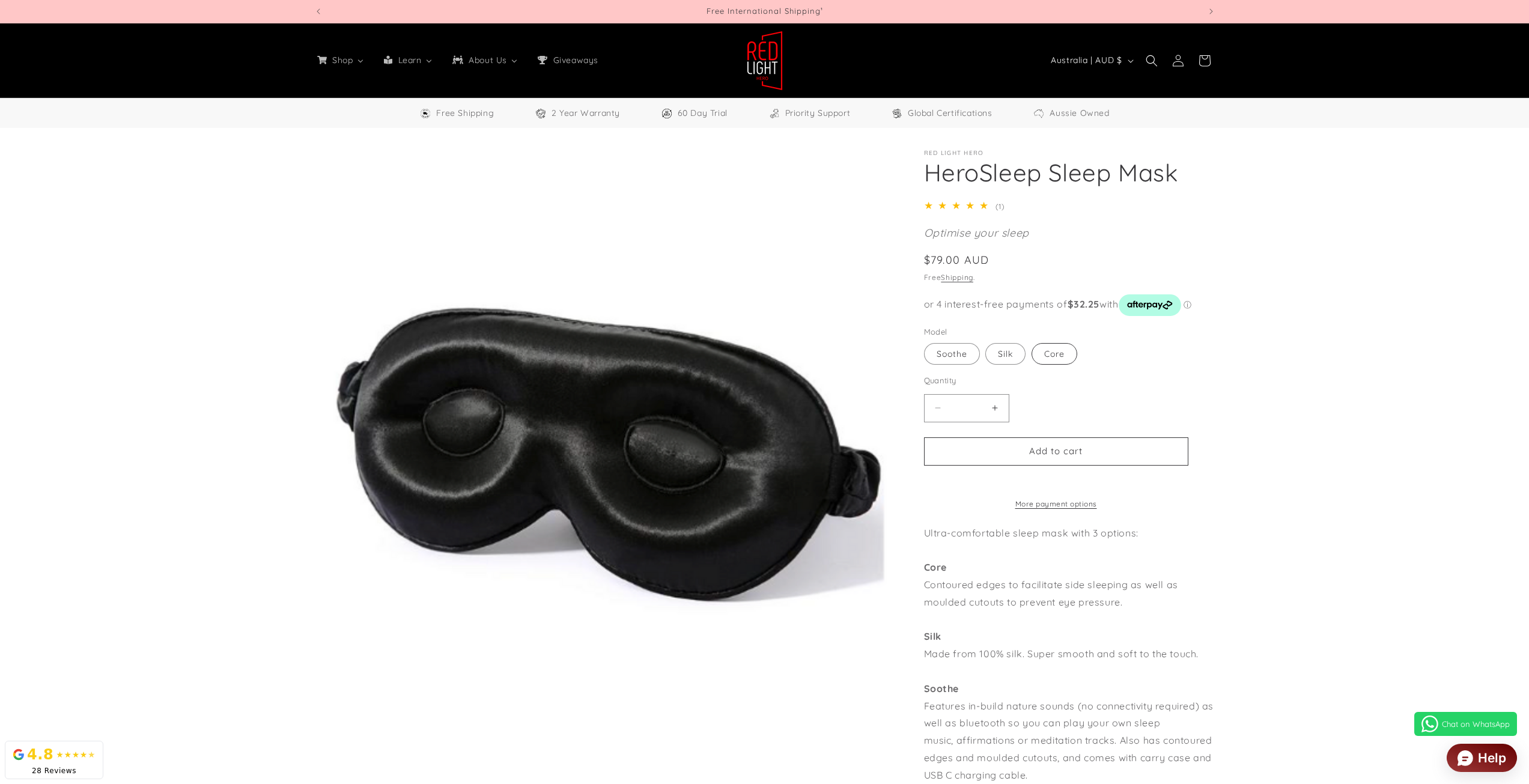
click at [1049, 348] on label "Core Variant sold out or unavailable" at bounding box center [1055, 354] width 46 height 22
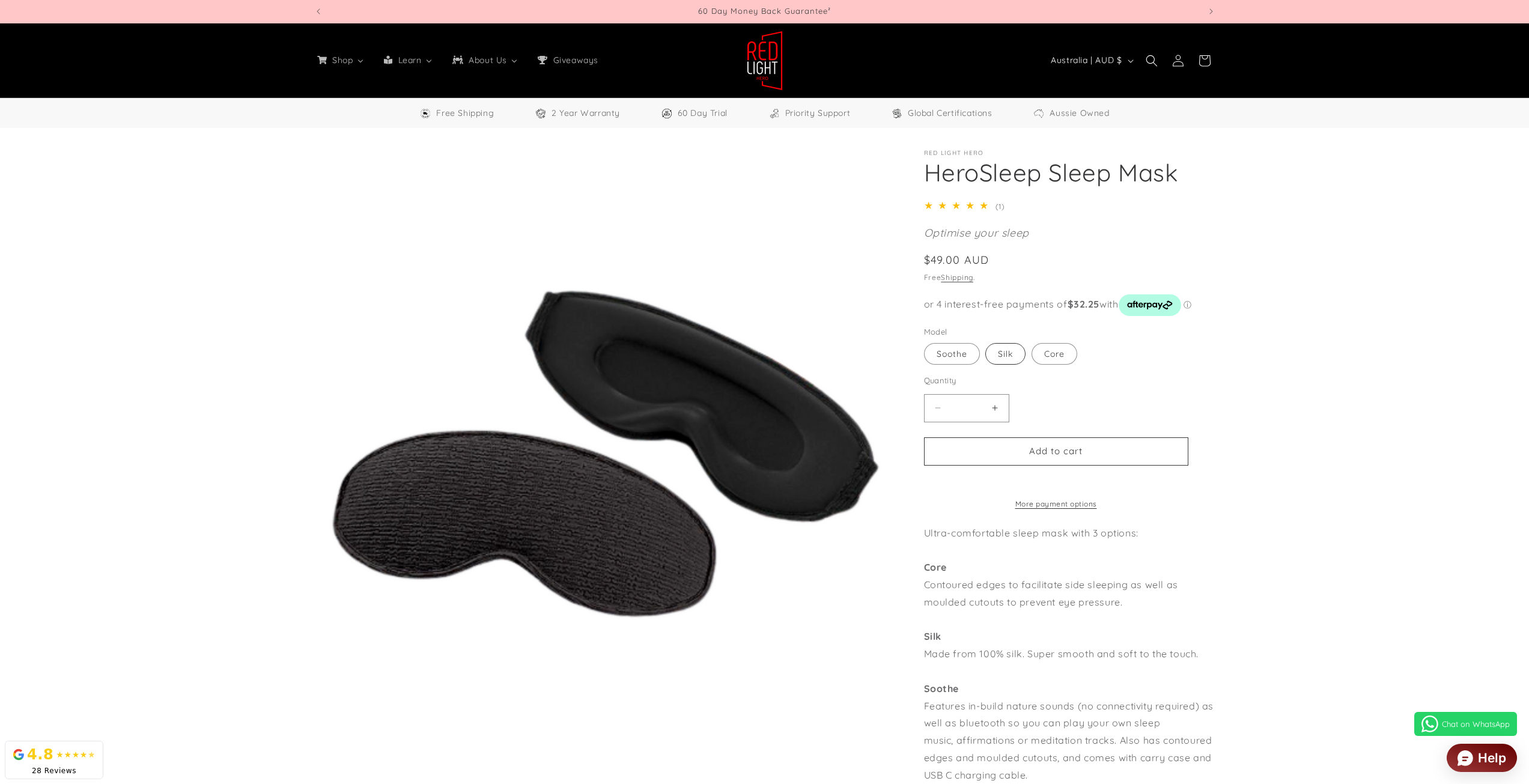
click at [1011, 355] on label "Silk Variant sold out or unavailable" at bounding box center [1005, 354] width 40 height 22
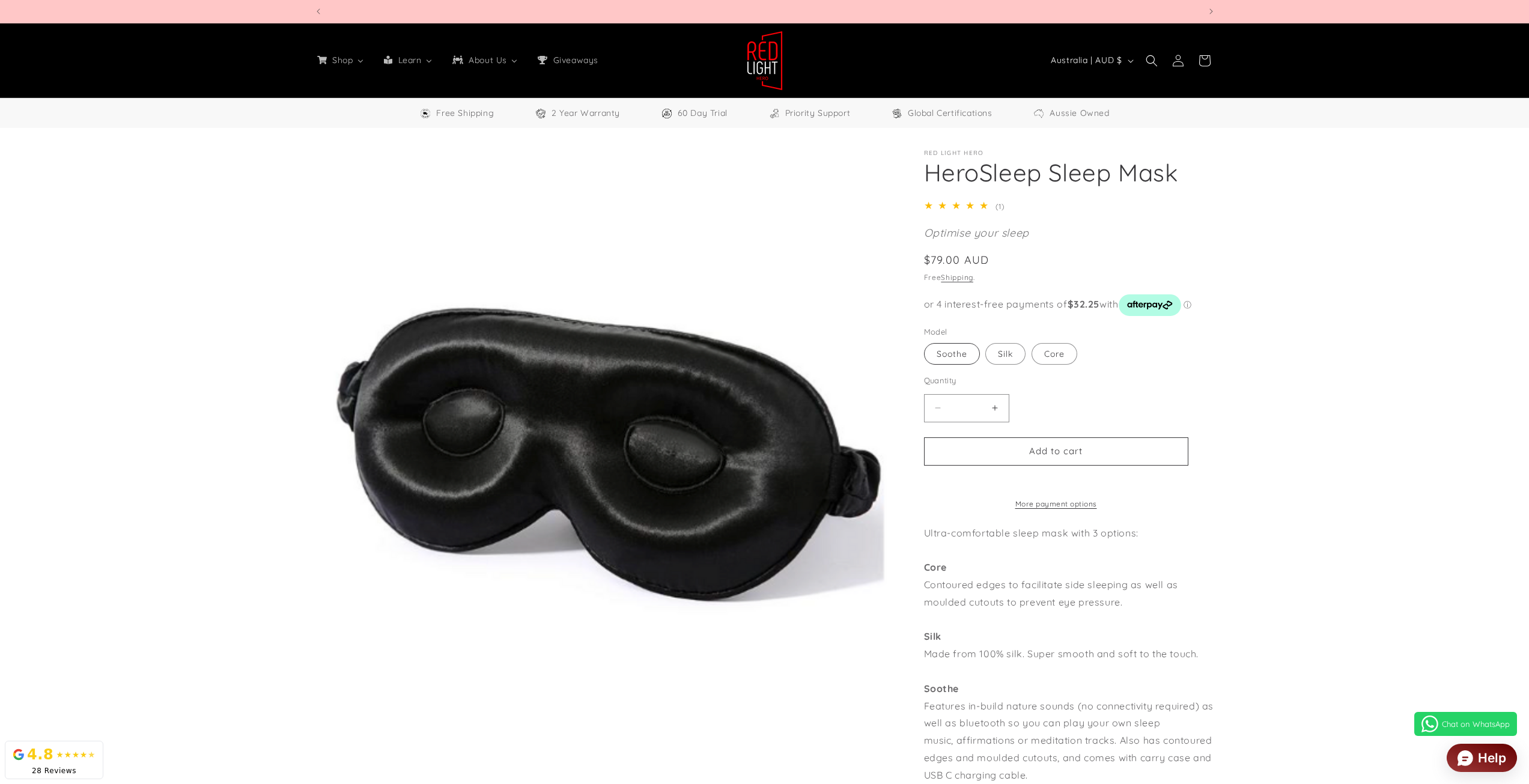
scroll to position [0, 1772]
click at [943, 349] on label "Soothe Variant sold out or unavailable" at bounding box center [951, 354] width 56 height 22
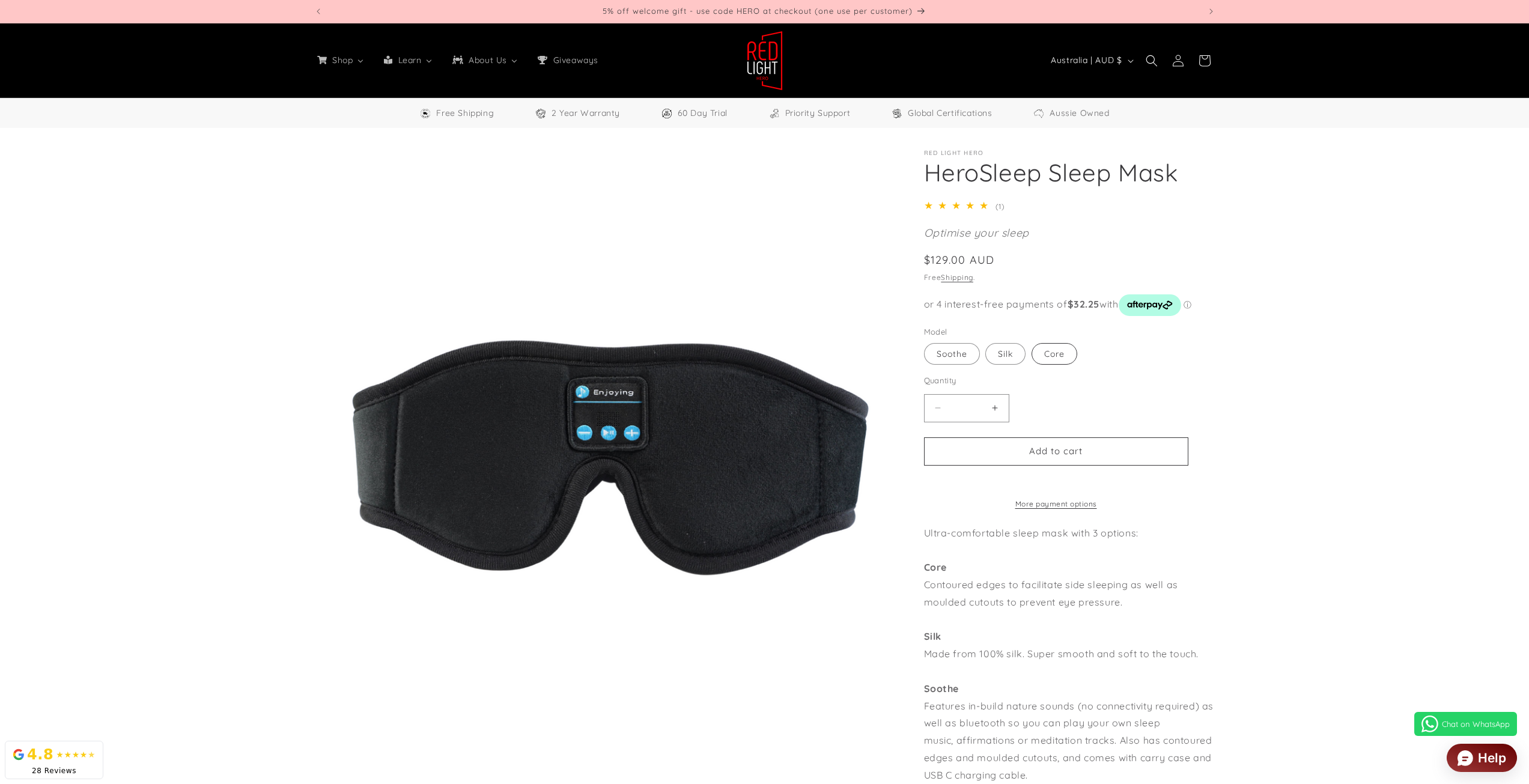
click at [1073, 354] on label "Core Variant sold out or unavailable" at bounding box center [1055, 354] width 46 height 22
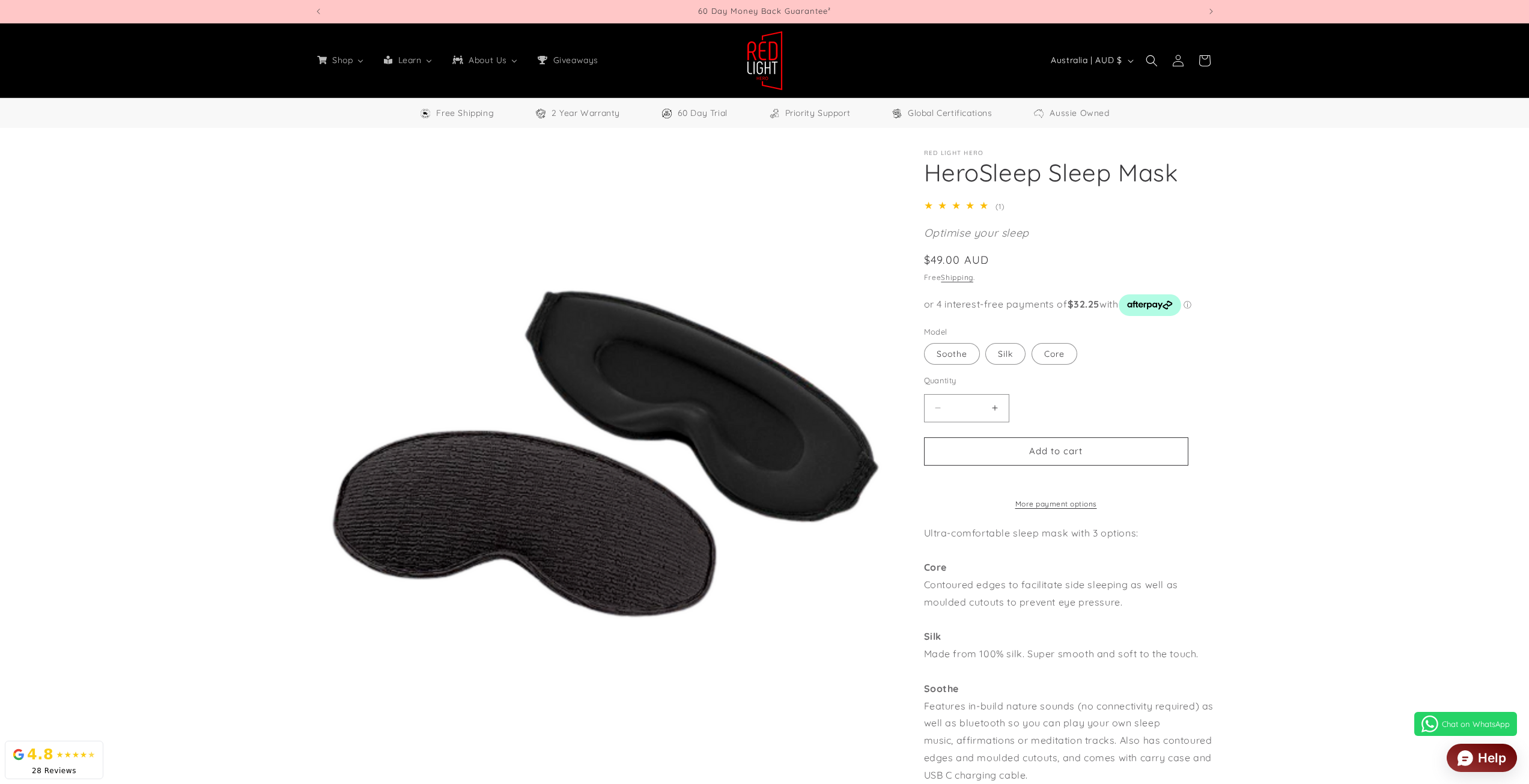
click at [997, 205] on span "(1)" at bounding box center [999, 206] width 8 height 9
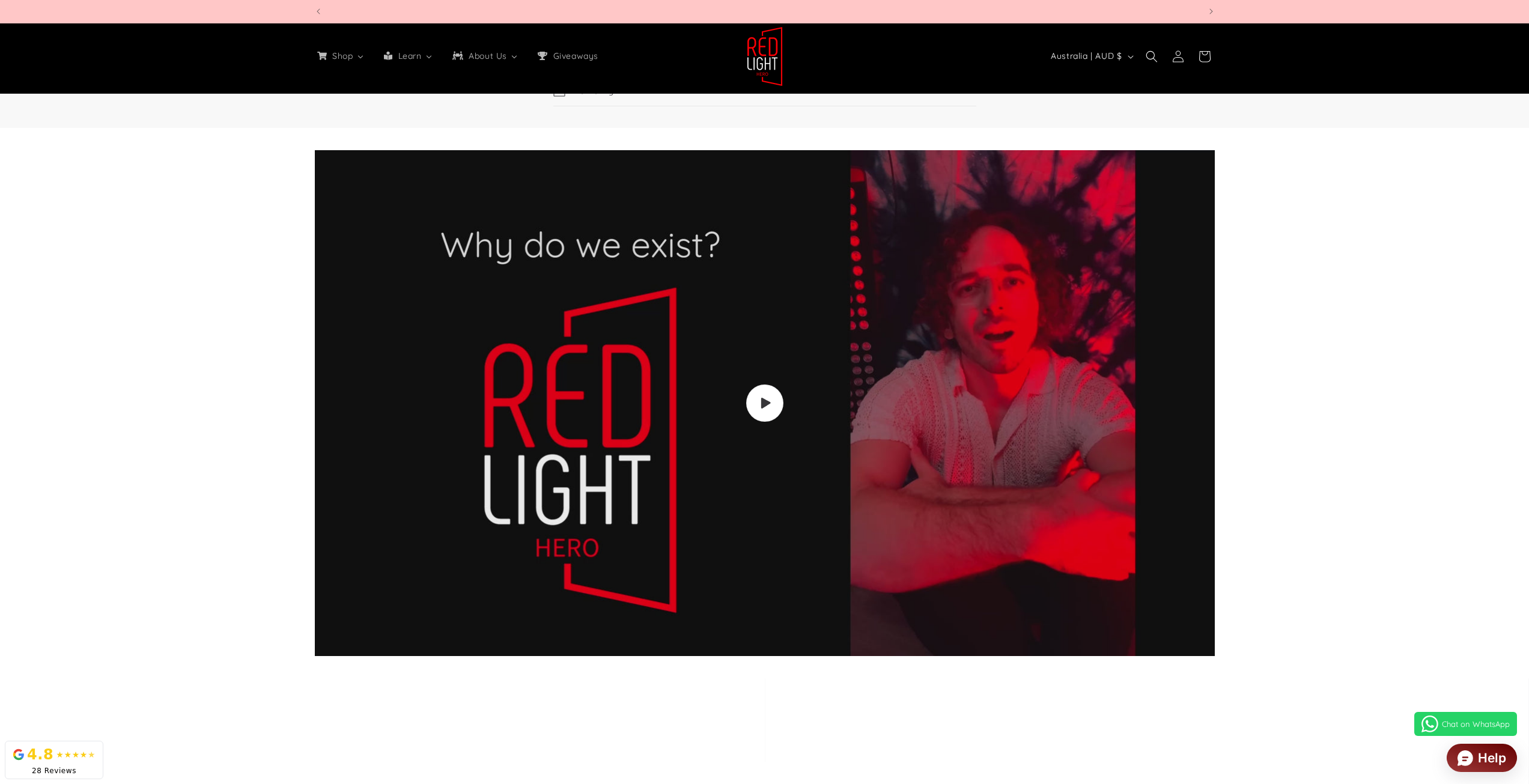
scroll to position [0, 2657]
click at [768, 413] on span "Load video: Video walkthrough of Red Light Hero red light therapy panels and de…" at bounding box center [764, 403] width 41 height 41
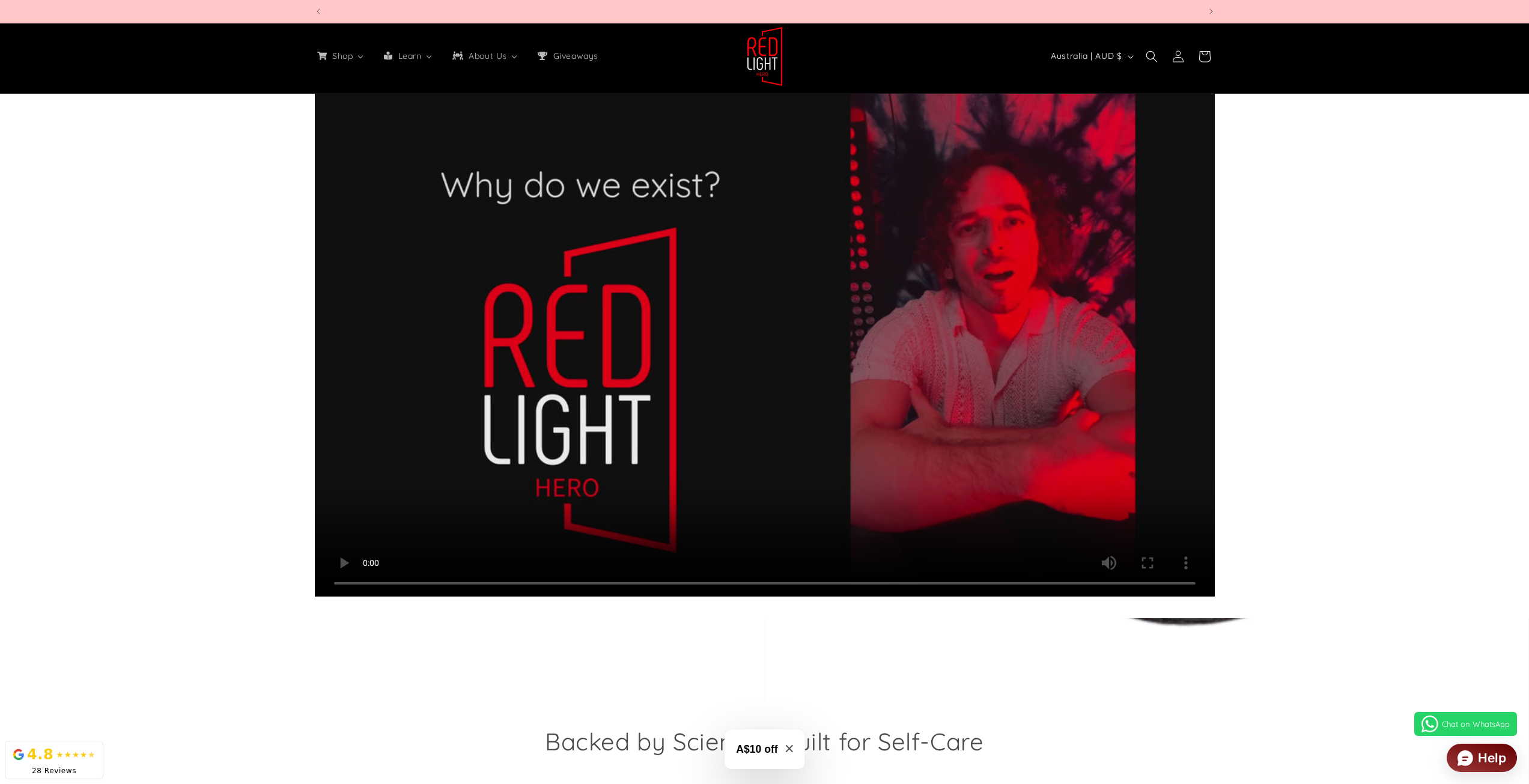
scroll to position [0, 1772]
click at [704, 366] on video at bounding box center [765, 344] width 900 height 507
click at [657, 459] on video at bounding box center [765, 344] width 900 height 507
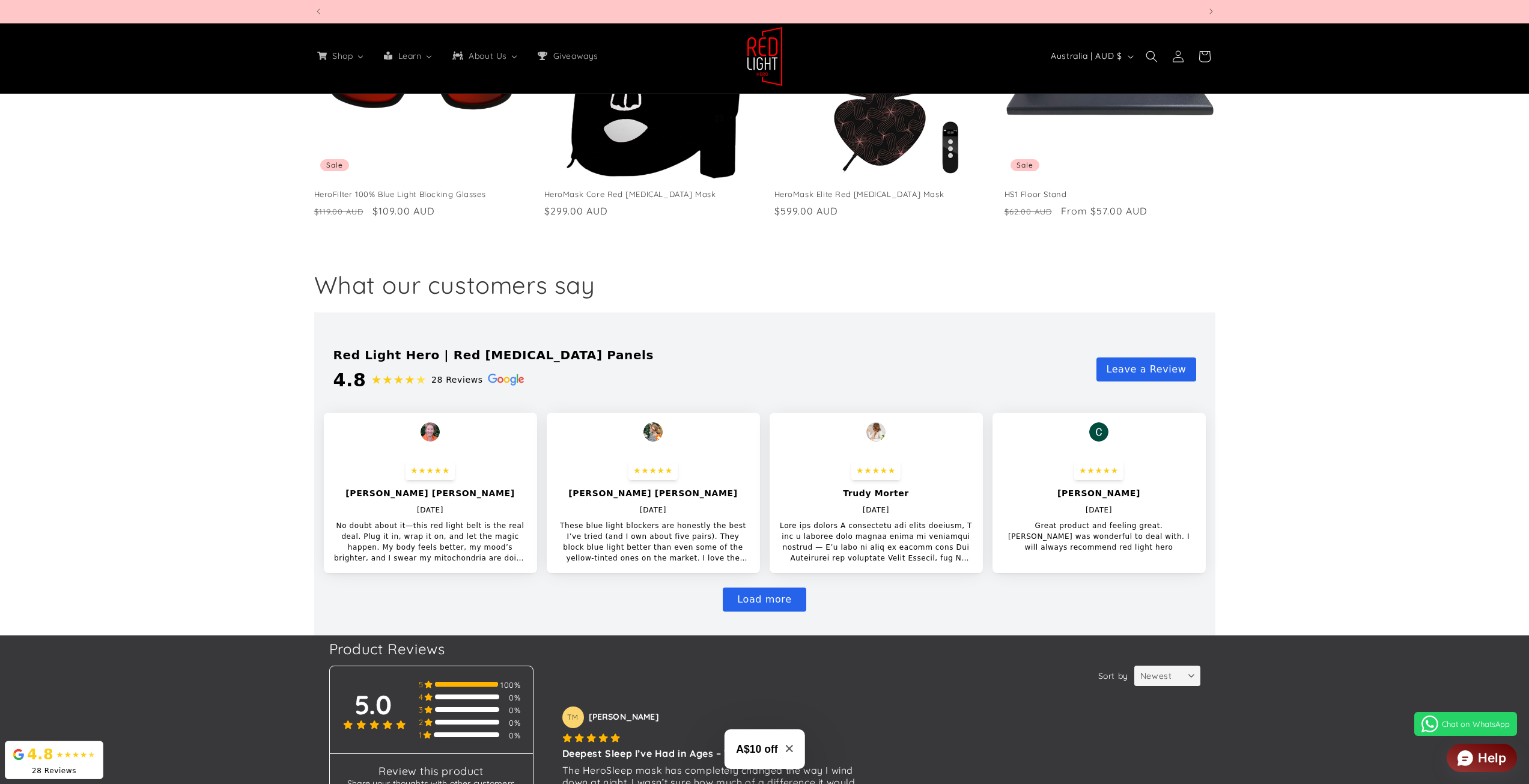
scroll to position [0, 1772]
click at [378, 385] on div "★★★★ ★" at bounding box center [398, 379] width 56 height 18
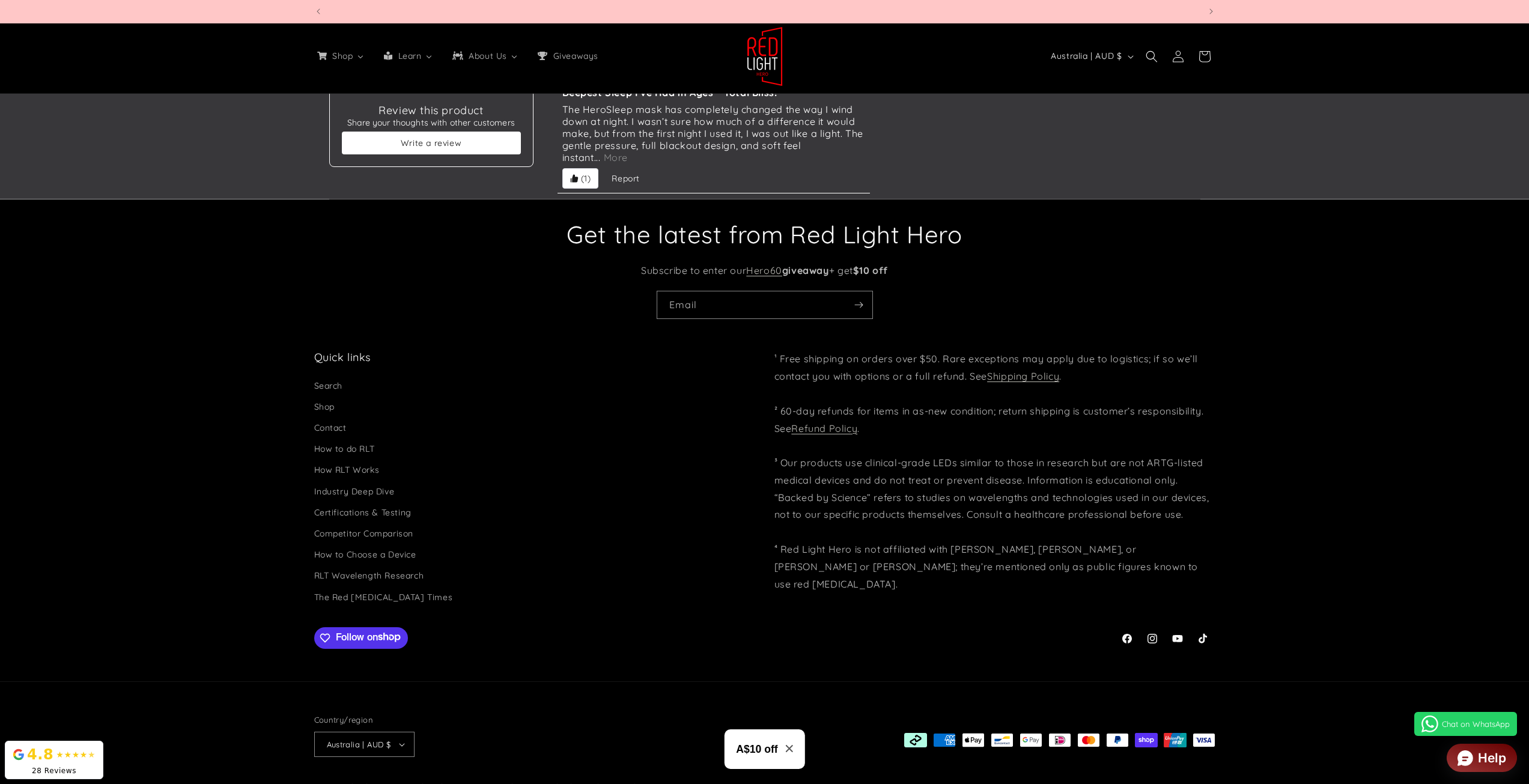
scroll to position [0, 885]
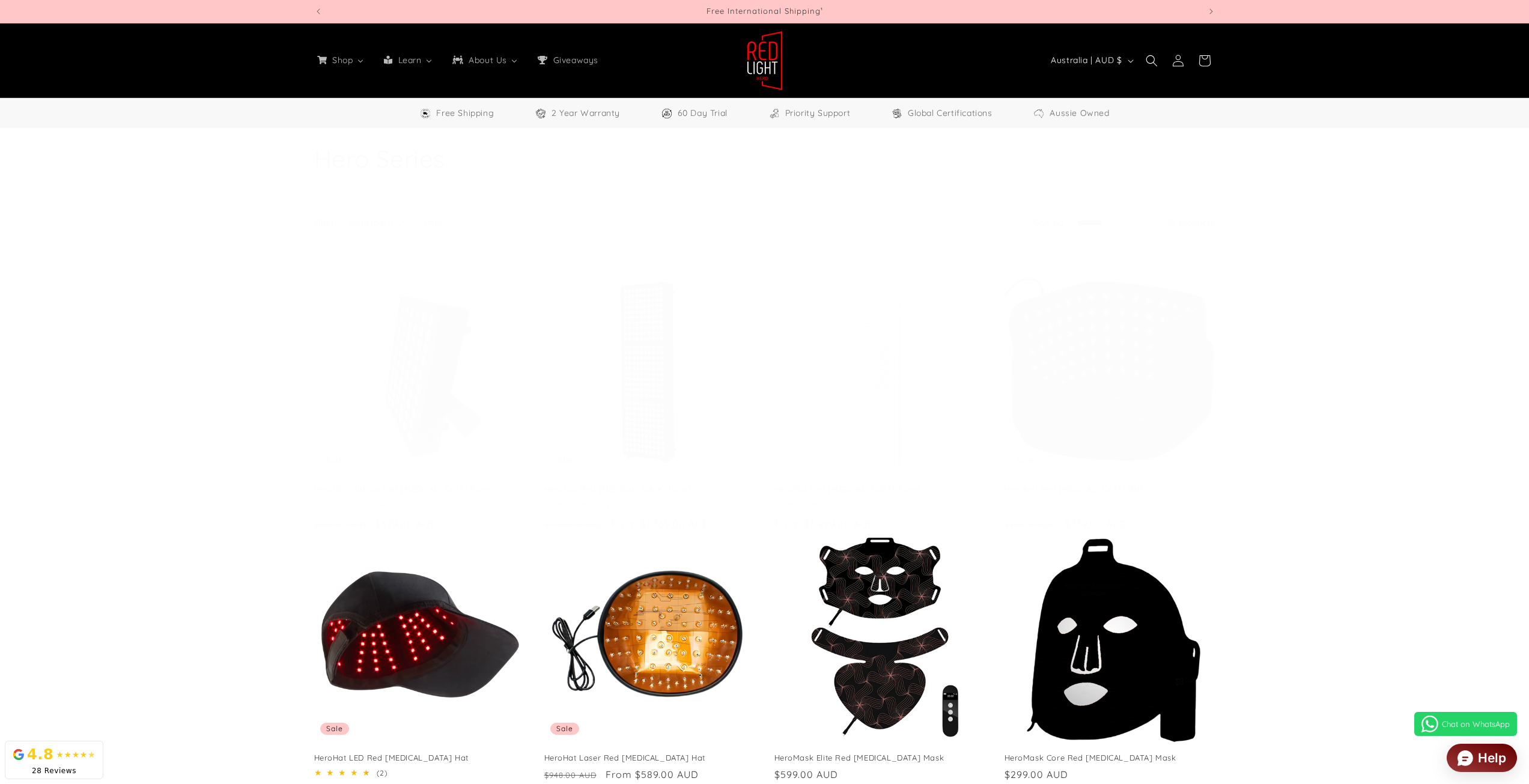
select select "**"
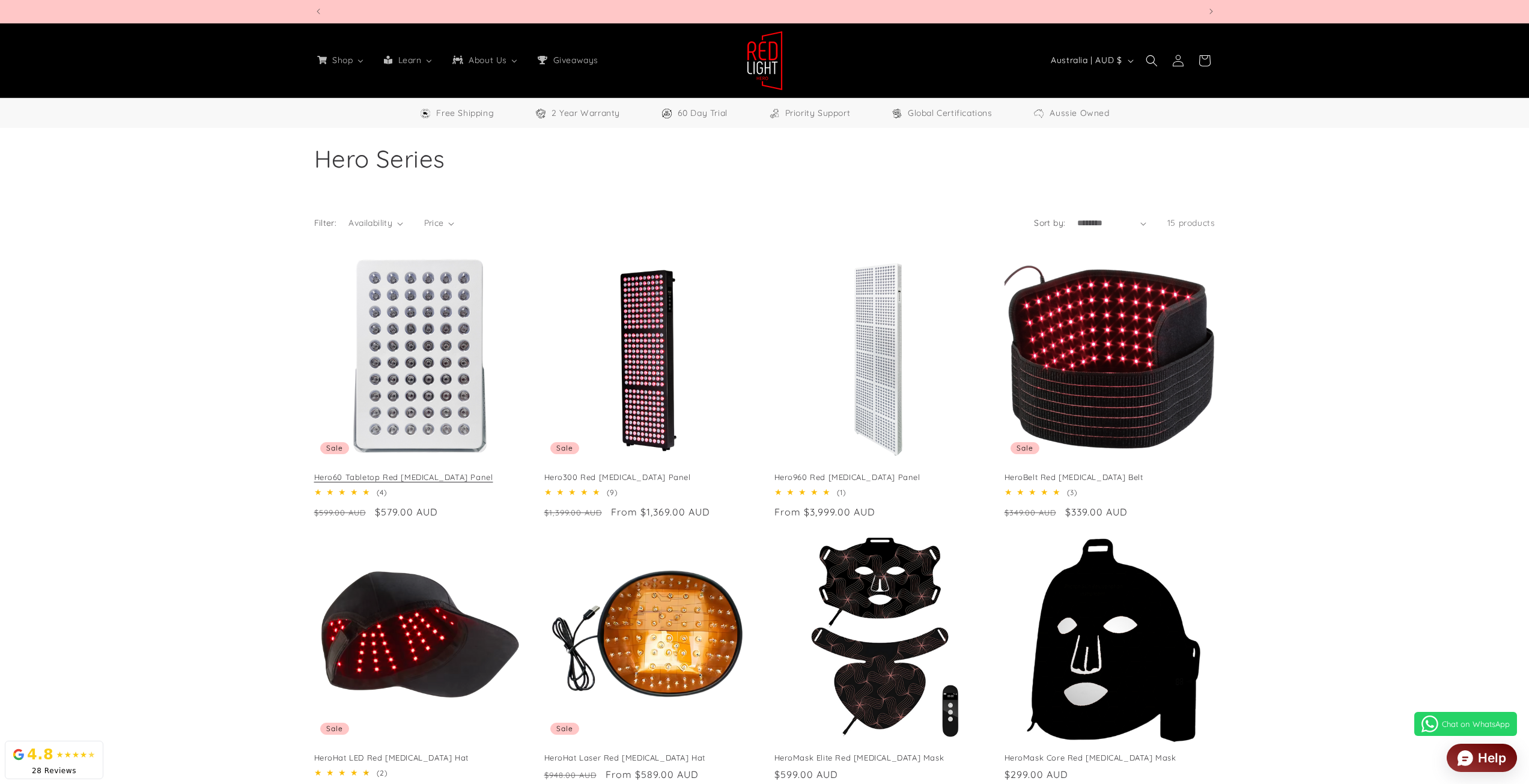
scroll to position [0, 3543]
